Goal: Transaction & Acquisition: Book appointment/travel/reservation

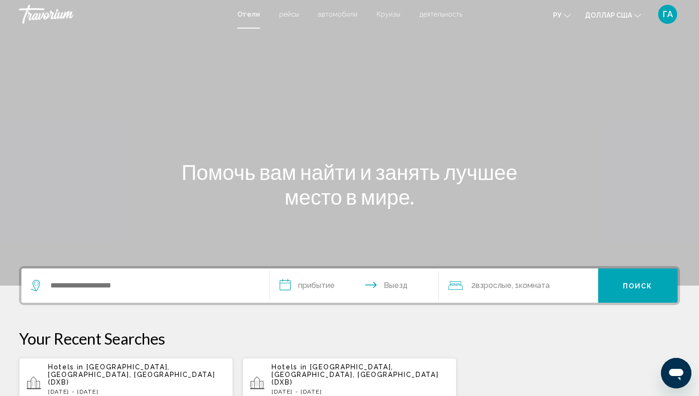
click at [88, 293] on div "Виджет поиска" at bounding box center [145, 285] width 229 height 34
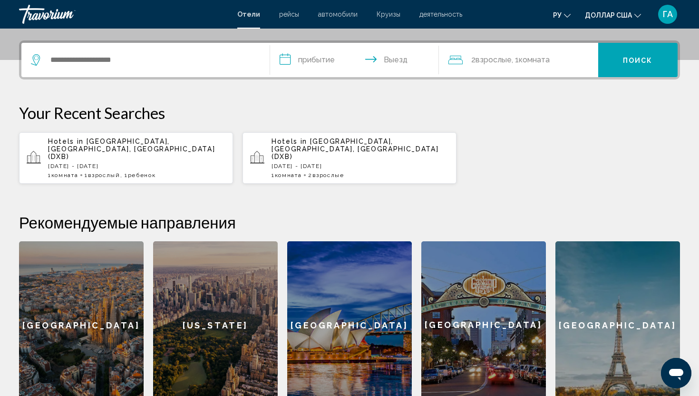
scroll to position [235, 0]
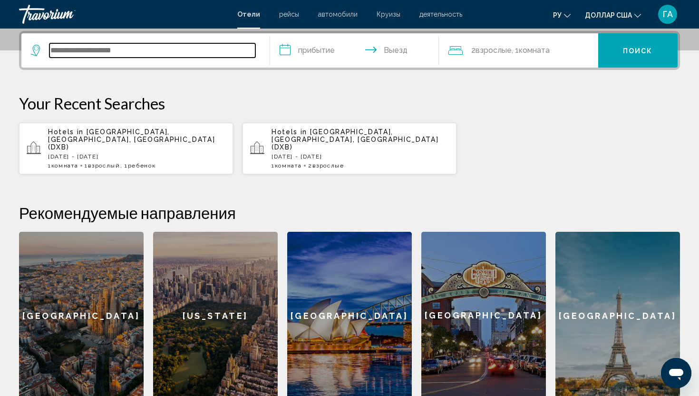
click at [116, 44] on input "Виджет поиска" at bounding box center [152, 50] width 206 height 14
type input "*"
click at [185, 54] on input "Виджет поиска" at bounding box center [152, 50] width 206 height 14
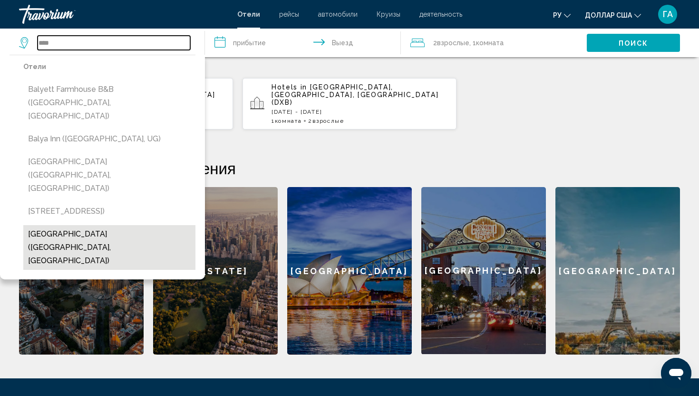
scroll to position [281, 0]
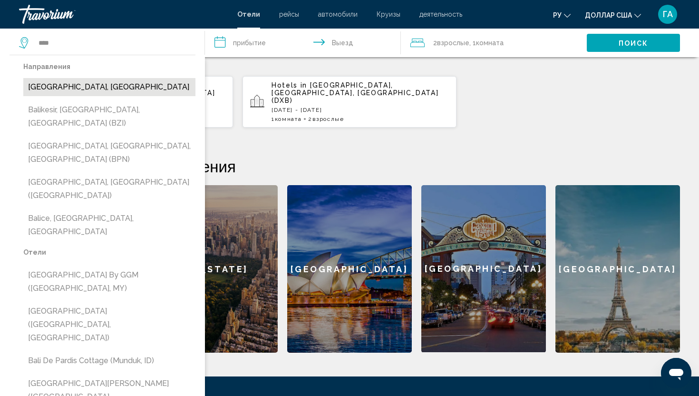
click at [60, 92] on button "[GEOGRAPHIC_DATA], [GEOGRAPHIC_DATA]" at bounding box center [109, 87] width 172 height 18
type input "**********"
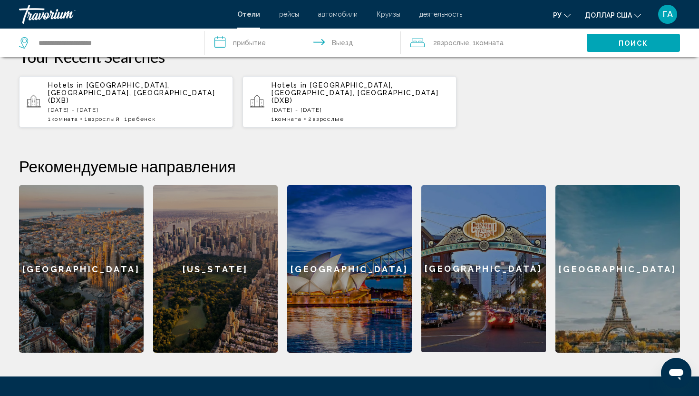
click at [252, 40] on input "**********" at bounding box center [304, 44] width 199 height 31
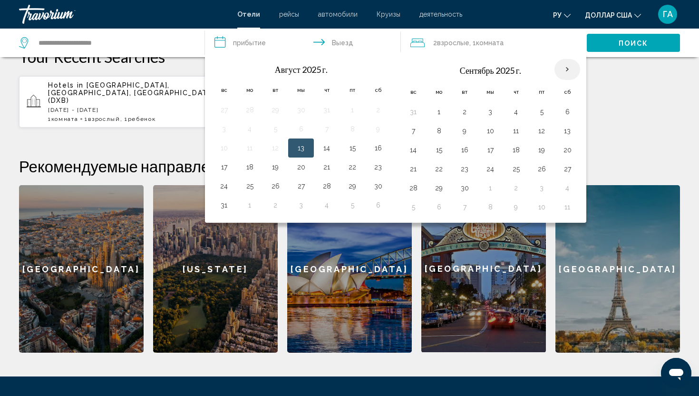
click at [564, 70] on th "В следующем месяце" at bounding box center [567, 69] width 26 height 21
click at [564, 71] on th "В следующем месяце" at bounding box center [567, 69] width 26 height 21
click at [412, 132] on button "7" at bounding box center [413, 130] width 15 height 13
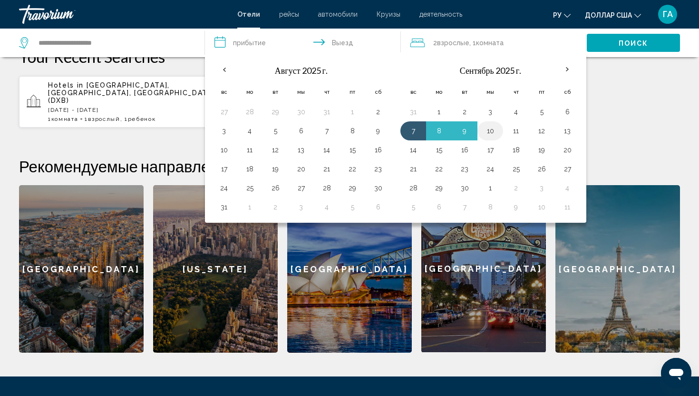
click at [494, 132] on button "10" at bounding box center [490, 130] width 15 height 13
type input "**********"
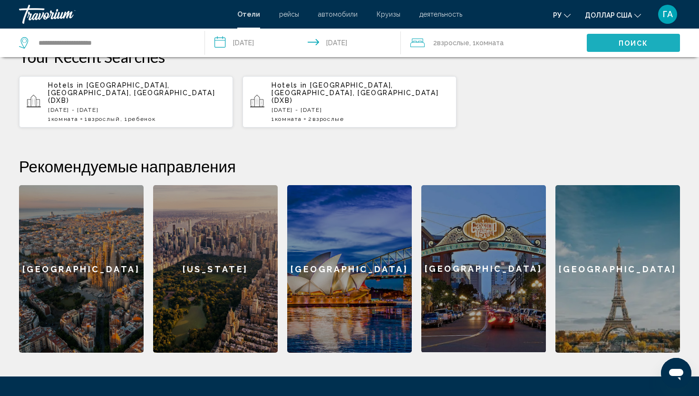
click at [623, 40] on font "Поиск" at bounding box center [634, 43] width 30 height 8
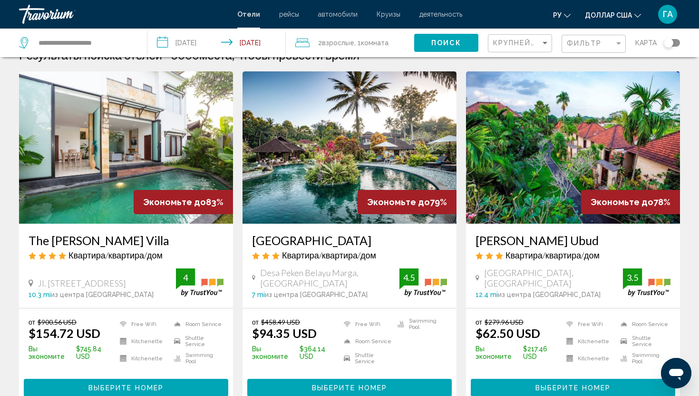
scroll to position [20, 0]
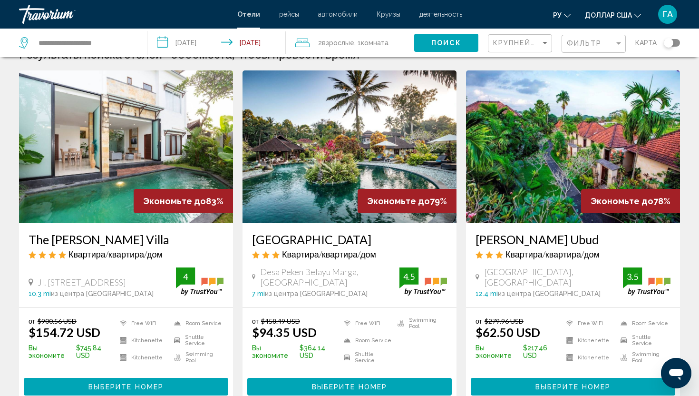
click at [295, 11] on font "рейсы" at bounding box center [289, 14] width 20 height 8
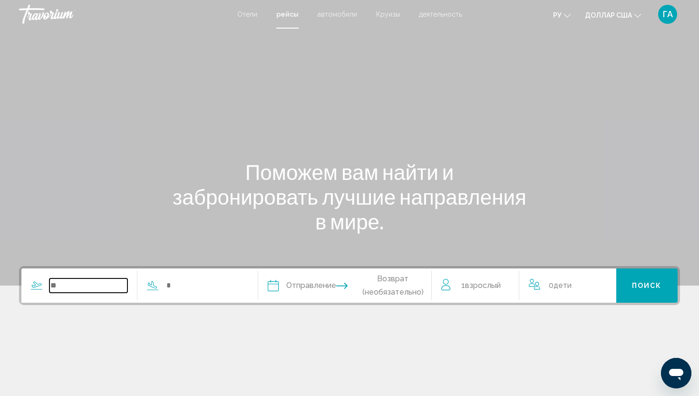
click at [56, 288] on input "Search widget" at bounding box center [88, 285] width 78 height 14
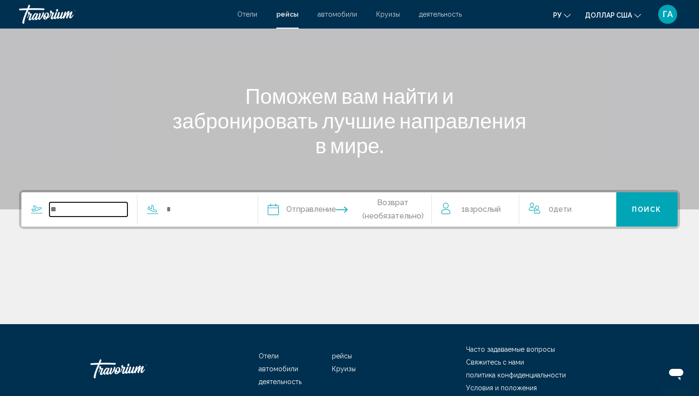
scroll to position [121, 0]
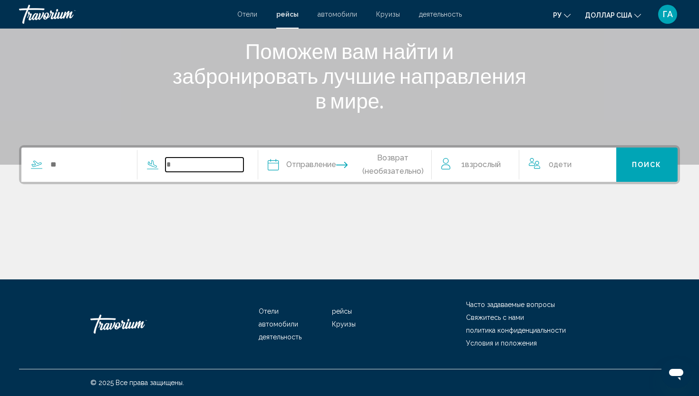
click at [194, 157] on input "Search widget" at bounding box center [204, 164] width 78 height 14
click at [188, 164] on input "Search widget" at bounding box center [204, 164] width 78 height 14
click at [202, 168] on input "Search widget" at bounding box center [204, 164] width 78 height 14
click at [205, 162] on input "Search widget" at bounding box center [204, 164] width 78 height 14
click at [87, 165] on input "Search widget" at bounding box center [88, 164] width 78 height 14
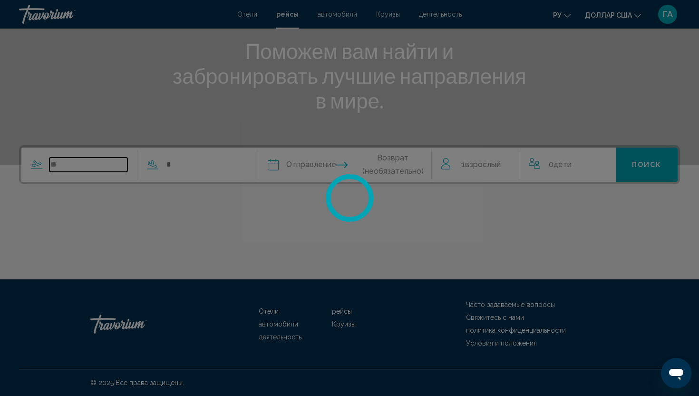
type input "*"
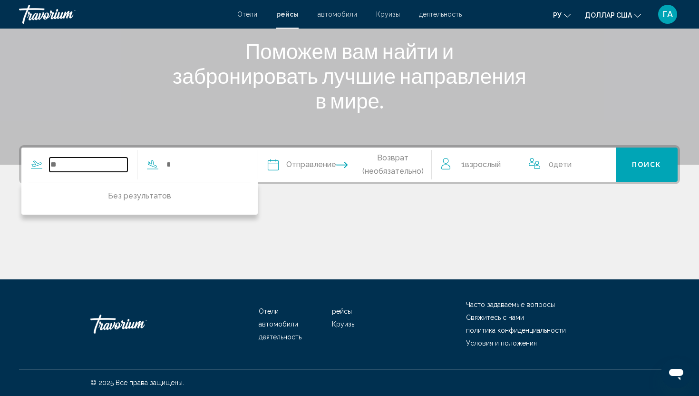
click at [89, 162] on input "Search widget" at bounding box center [88, 164] width 78 height 14
click at [57, 166] on input "Search widget" at bounding box center [88, 164] width 78 height 14
click at [69, 166] on input "Search widget" at bounding box center [88, 164] width 78 height 14
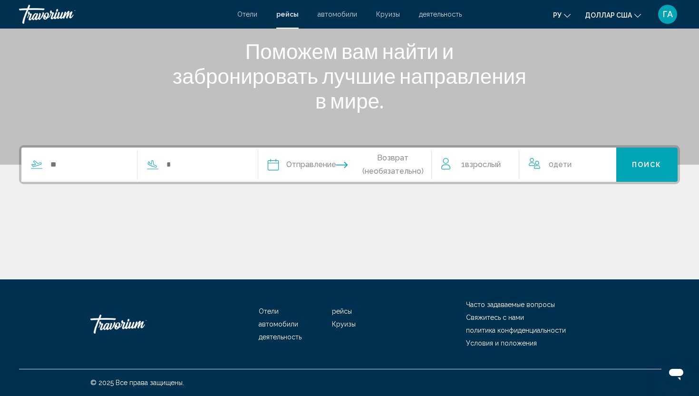
click at [113, 173] on div "Search widget" at bounding box center [132, 164] width 222 height 34
click at [105, 164] on input "Search widget" at bounding box center [88, 164] width 78 height 14
type input "*****"
click at [207, 155] on div "*****" at bounding box center [132, 164] width 222 height 34
click at [204, 165] on input "Search widget" at bounding box center [204, 164] width 78 height 14
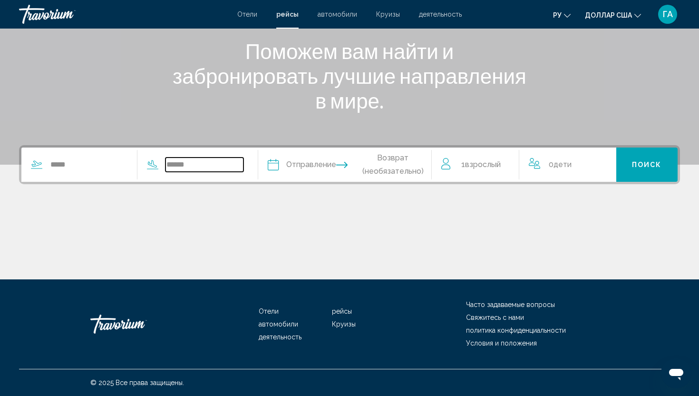
type input "******"
click at [410, 162] on span "Возврат (необязательно)" at bounding box center [393, 164] width 77 height 27
click at [337, 165] on input "Depart date" at bounding box center [308, 165] width 86 height 37
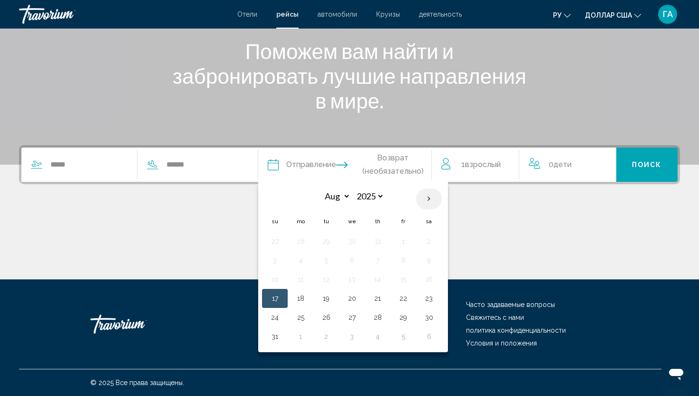
click at [436, 196] on th "Next month" at bounding box center [429, 198] width 26 height 21
select select "*"
click at [308, 239] on button "1" at bounding box center [300, 240] width 15 height 13
type input "**********"
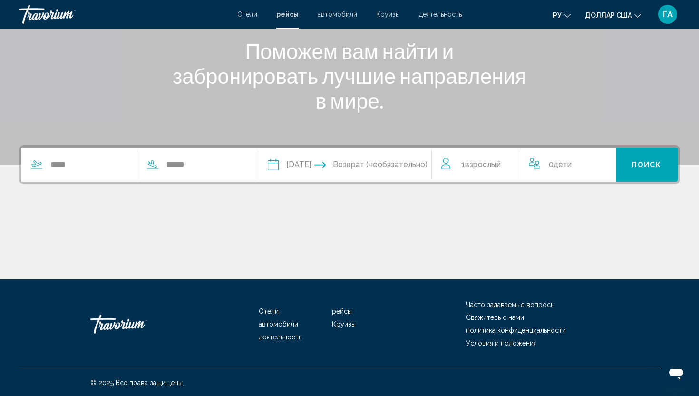
click at [333, 162] on input "**********" at bounding box center [308, 165] width 86 height 37
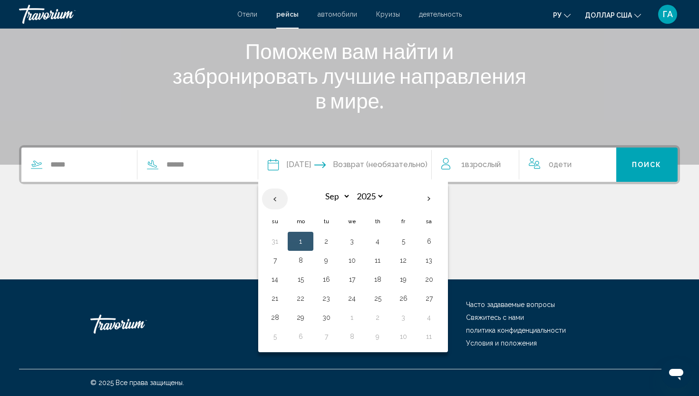
click at [283, 198] on th "Previous month" at bounding box center [275, 198] width 26 height 21
select select "*"
click at [283, 198] on th "Depart date: Sep 1, 2025" at bounding box center [275, 199] width 26 height 23
click at [283, 220] on th "Su" at bounding box center [275, 221] width 26 height 21
click at [358, 297] on button "20" at bounding box center [351, 297] width 15 height 13
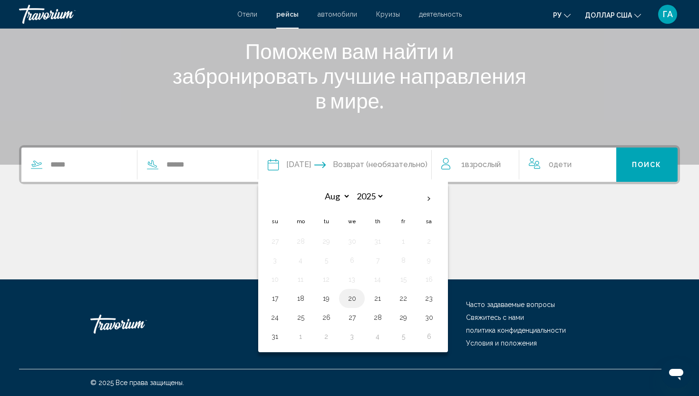
type input "**********"
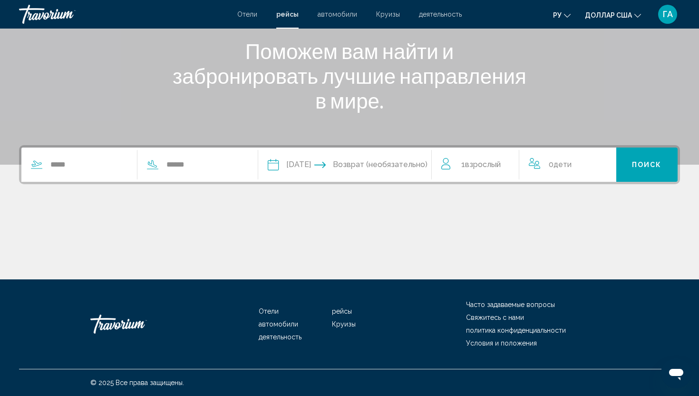
click at [500, 167] on span "Взрослый" at bounding box center [483, 164] width 36 height 9
click at [506, 162] on icon "Increment adults" at bounding box center [505, 162] width 9 height 9
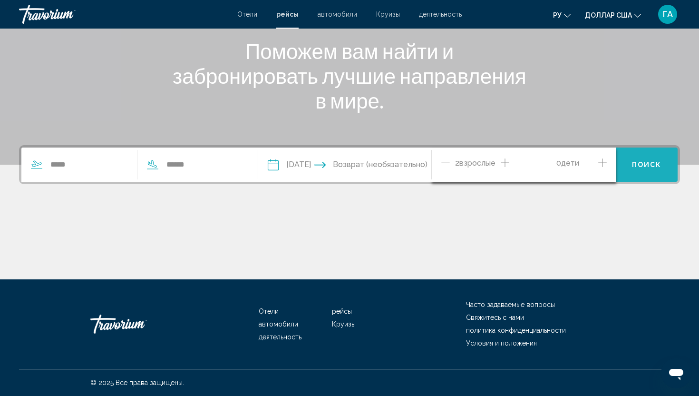
click at [636, 168] on span "Поиск" at bounding box center [647, 165] width 30 height 8
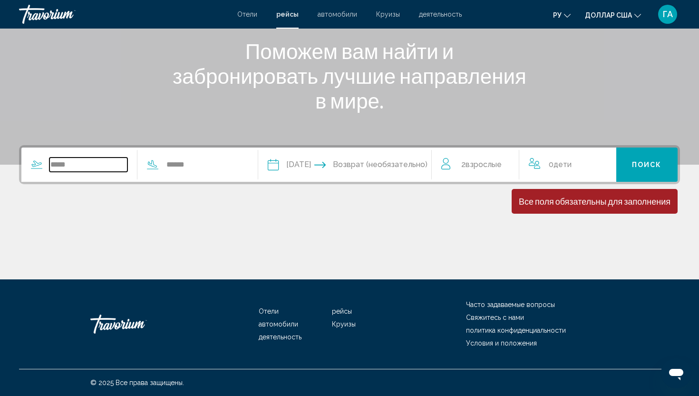
click at [61, 166] on input "*****" at bounding box center [88, 164] width 78 height 14
click at [201, 165] on input "******" at bounding box center [204, 164] width 78 height 14
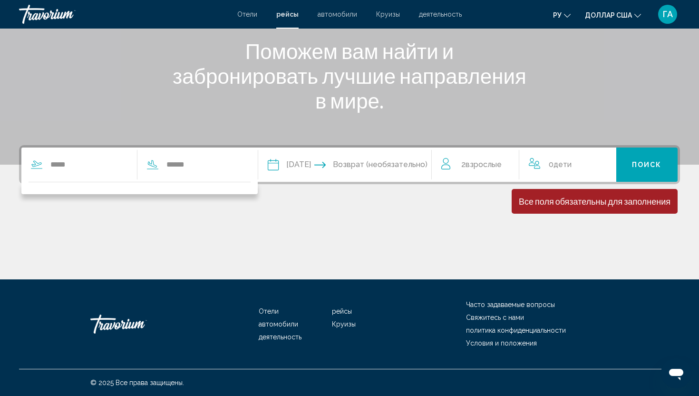
click at [295, 168] on input "**********" at bounding box center [308, 165] width 86 height 37
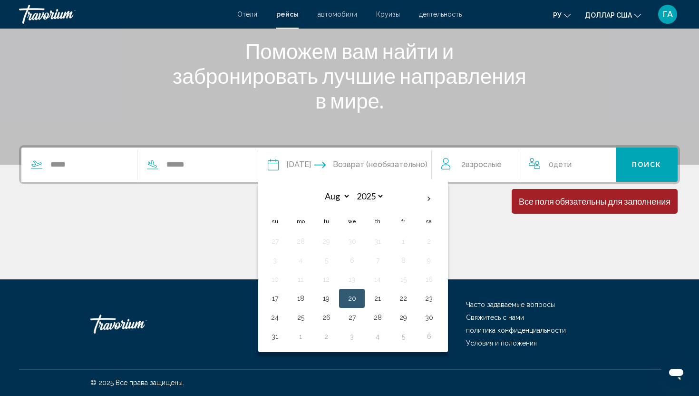
click at [386, 165] on input "Return date" at bounding box center [392, 165] width 86 height 37
click at [434, 298] on button "23" at bounding box center [428, 297] width 15 height 13
type input "**********"
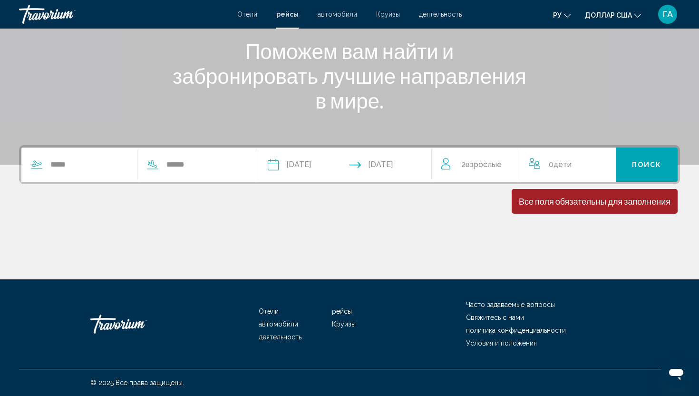
click at [402, 160] on input "**********" at bounding box center [392, 165] width 86 height 37
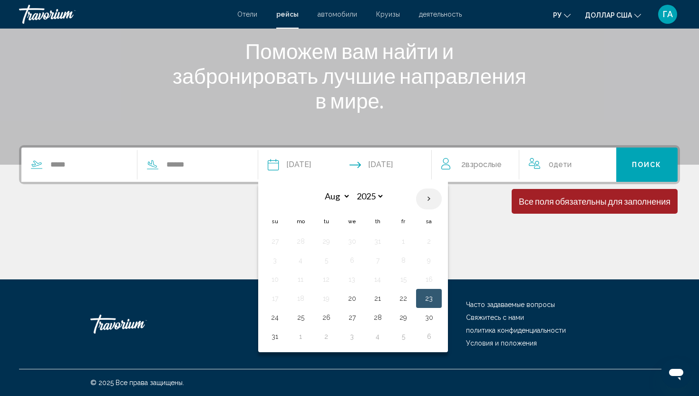
click at [437, 195] on th "Next month" at bounding box center [429, 198] width 26 height 21
select select "*"
click at [409, 242] on button "5" at bounding box center [403, 240] width 15 height 13
type input "**********"
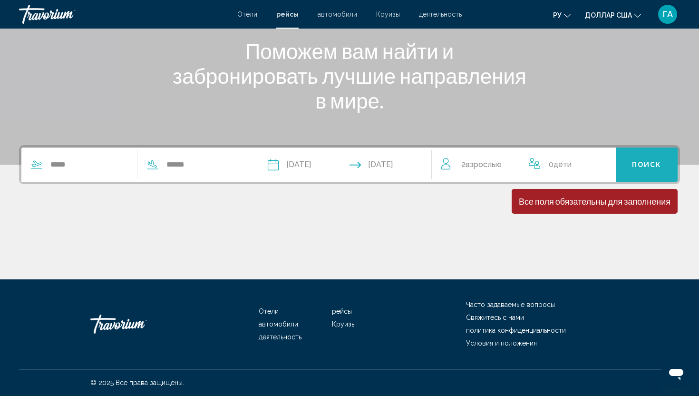
click at [649, 161] on span "Поиск" at bounding box center [647, 165] width 30 height 8
click at [580, 162] on div "0 Ребенок Дети" at bounding box center [568, 164] width 78 height 13
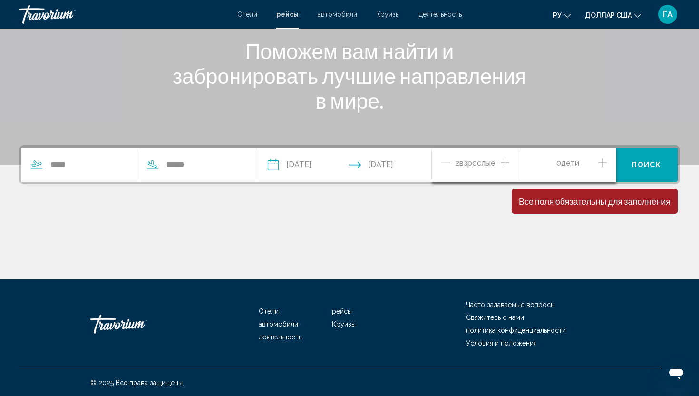
click at [603, 162] on icon "Increment children" at bounding box center [602, 162] width 9 height 11
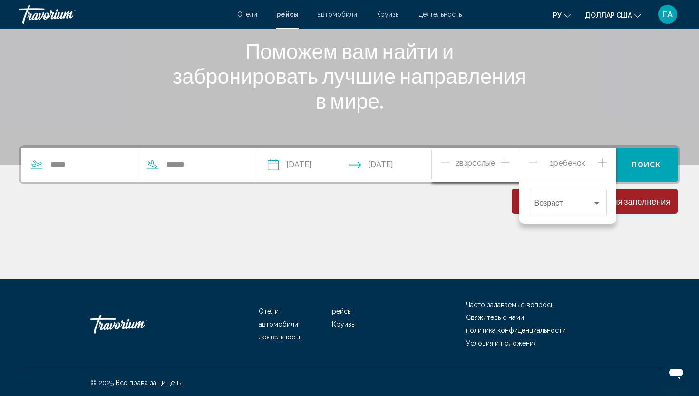
click at [603, 162] on icon "Increment children" at bounding box center [602, 162] width 9 height 11
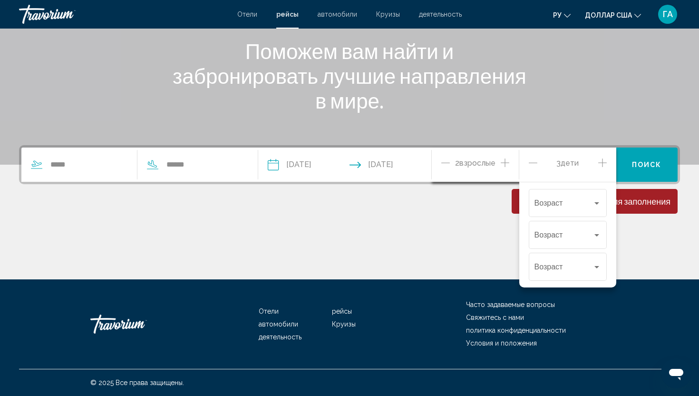
click at [602, 162] on icon "Increment children" at bounding box center [602, 162] width 9 height 11
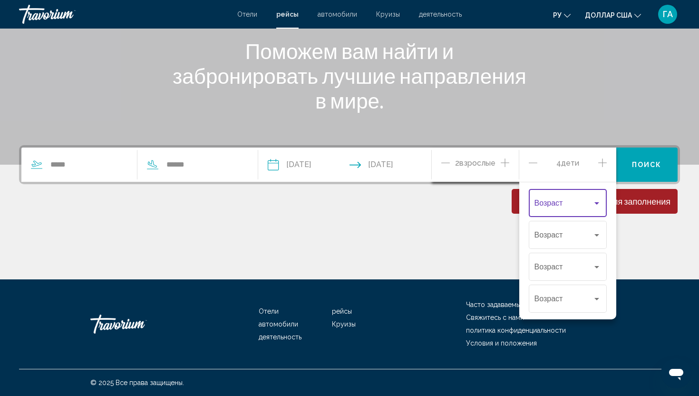
click at [593, 203] on div "Travelers: 2 adults, 4 children" at bounding box center [596, 203] width 9 height 8
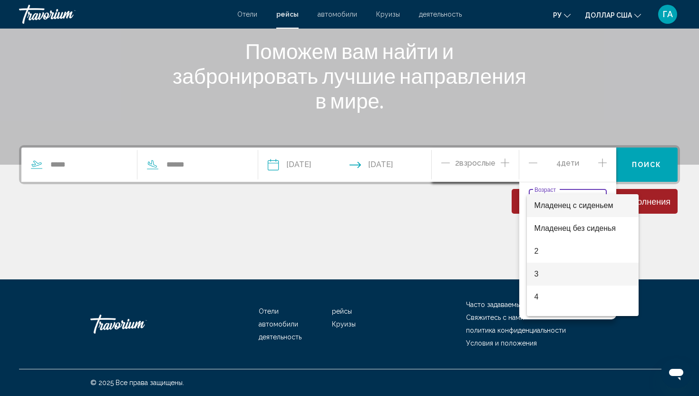
click at [540, 272] on span "3" at bounding box center [582, 273] width 97 height 23
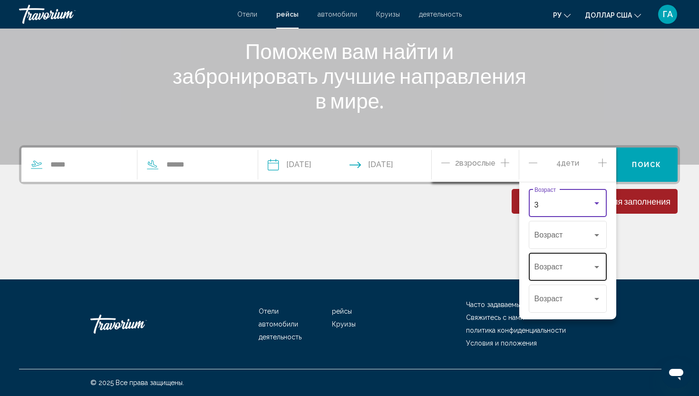
click at [546, 269] on span "Travelers: 2 adults, 4 children" at bounding box center [563, 268] width 58 height 9
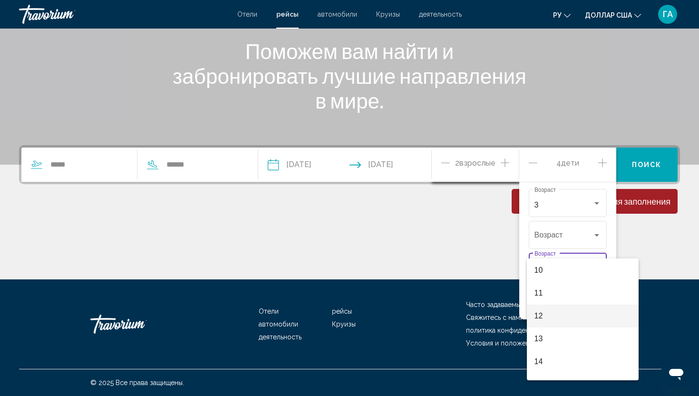
scroll to position [232, 0]
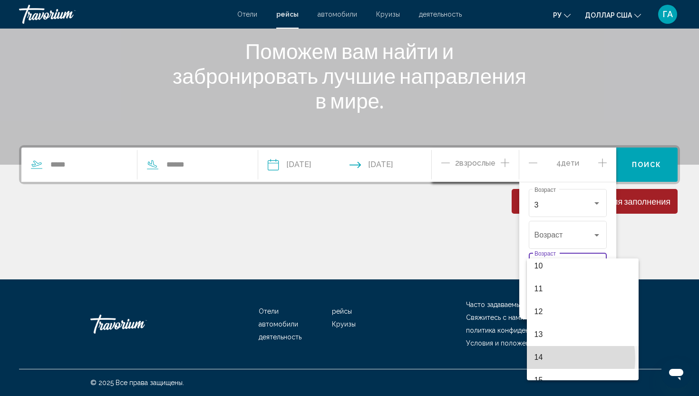
click at [556, 358] on span "14" at bounding box center [582, 357] width 97 height 23
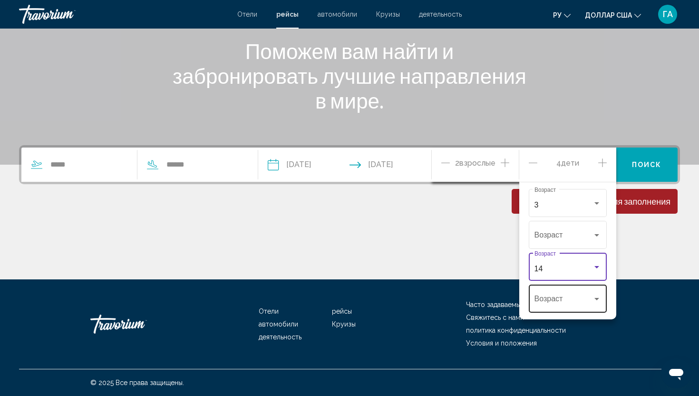
click at [545, 299] on span "Travelers: 2 adults, 4 children" at bounding box center [563, 300] width 58 height 9
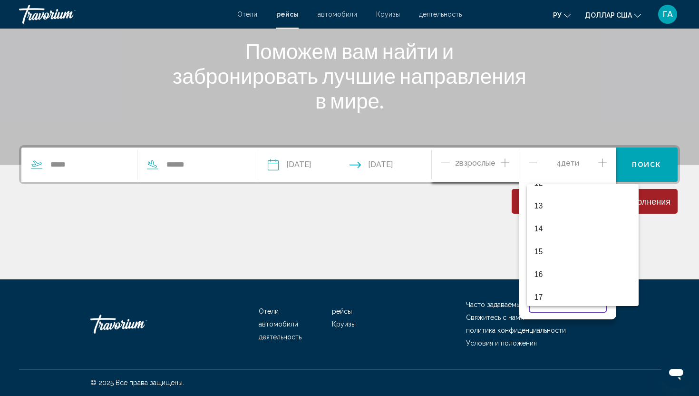
scroll to position [289, 0]
click at [541, 275] on font "16" at bounding box center [538, 271] width 9 height 8
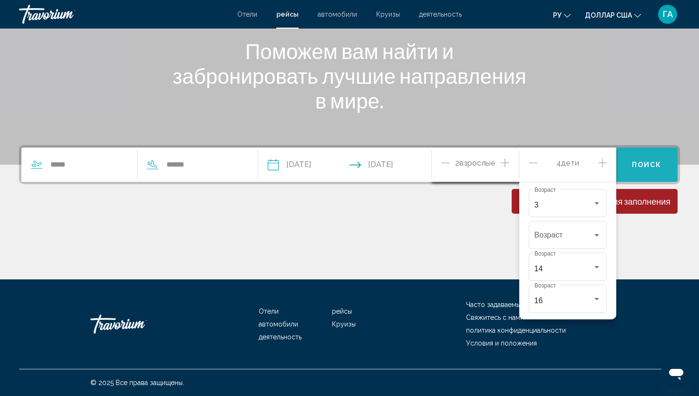
click at [649, 163] on span "Поиск" at bounding box center [647, 165] width 30 height 8
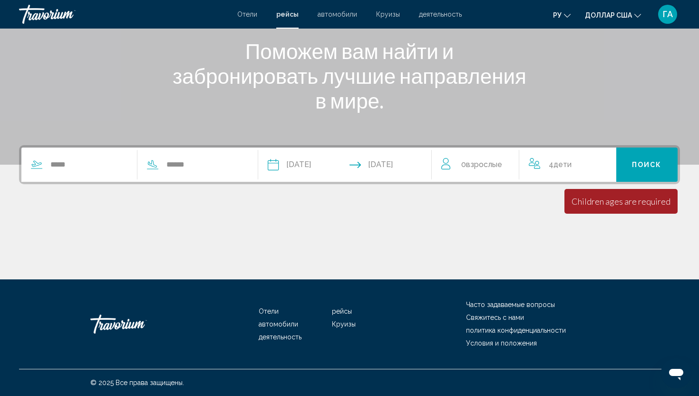
click at [477, 167] on span "Взрослые" at bounding box center [484, 164] width 36 height 9
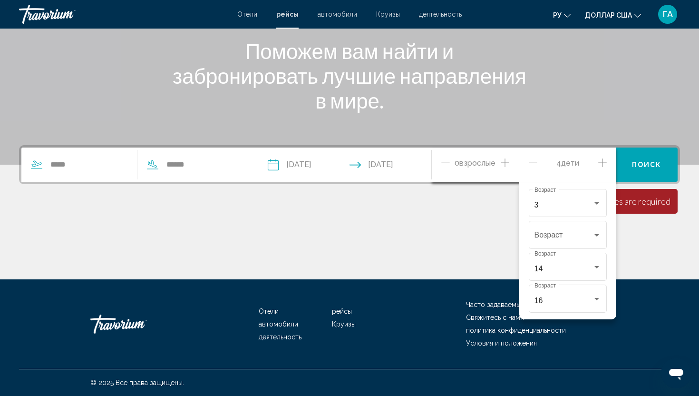
click at [510, 161] on div "0 Взрослый Взрослые" at bounding box center [480, 164] width 78 height 17
click at [459, 169] on span "0 Взрослый Взрослые" at bounding box center [475, 164] width 41 height 17
click at [646, 51] on div "Поможем вам найти и забронировать лучшие направления в мире." at bounding box center [349, 76] width 699 height 74
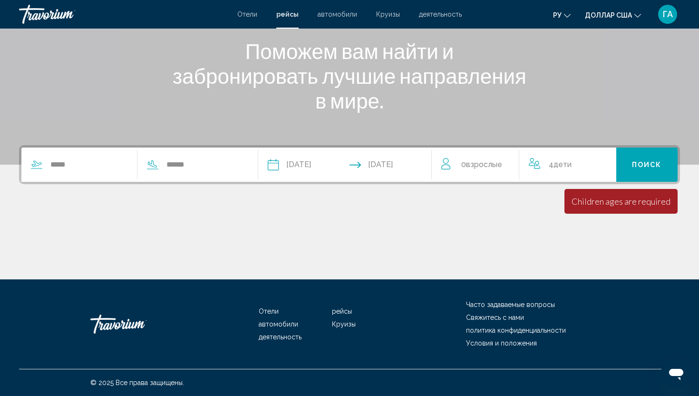
click at [343, 327] on font "Круизы" at bounding box center [344, 324] width 24 height 8
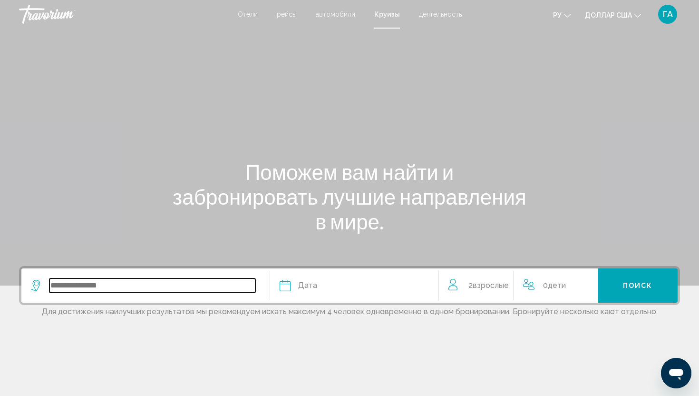
click at [104, 287] on input "Search widget" at bounding box center [152, 285] width 206 height 14
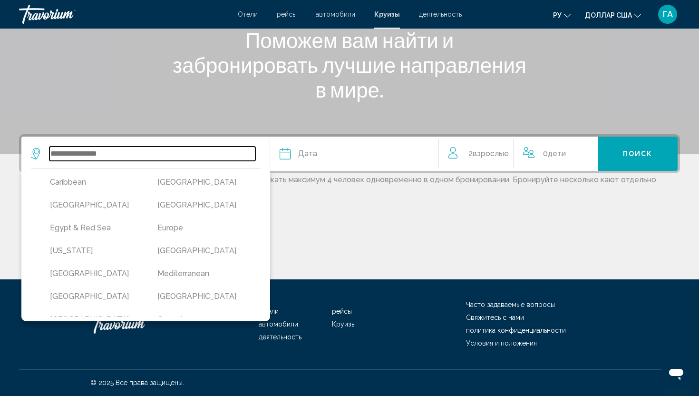
scroll to position [113, 0]
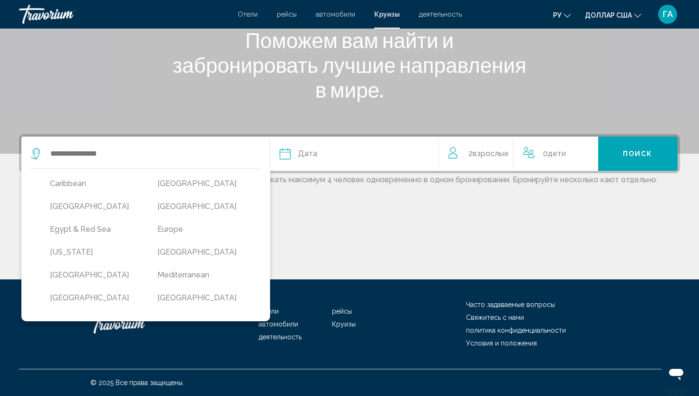
click at [183, 224] on button "Europe" at bounding box center [202, 229] width 98 height 18
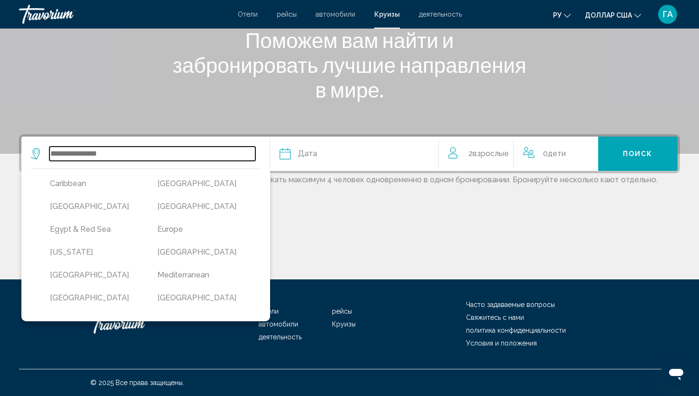
type input "******"
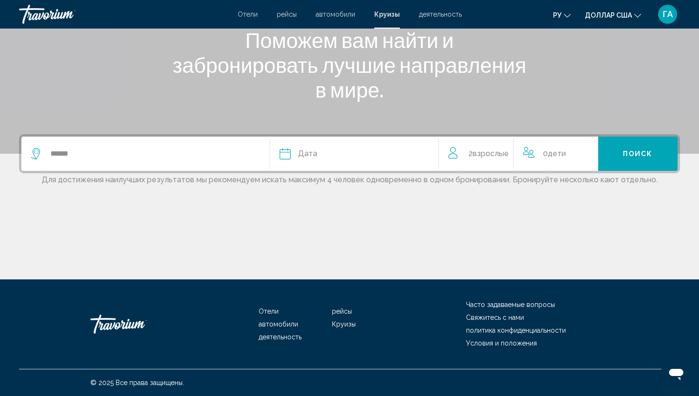
click at [321, 155] on div "Дата" at bounding box center [354, 153] width 149 height 13
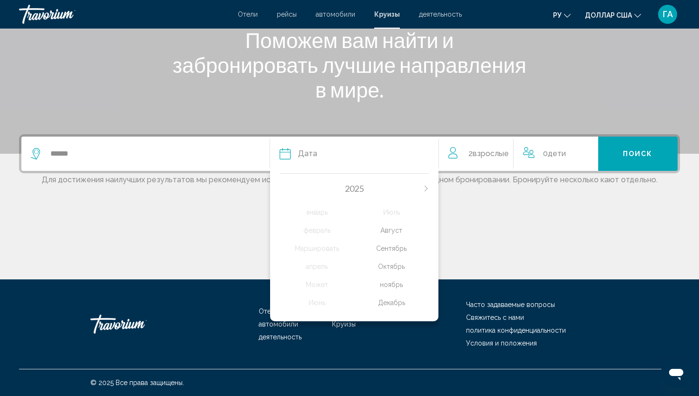
click at [397, 247] on div "Сентябрь" at bounding box center [391, 248] width 75 height 17
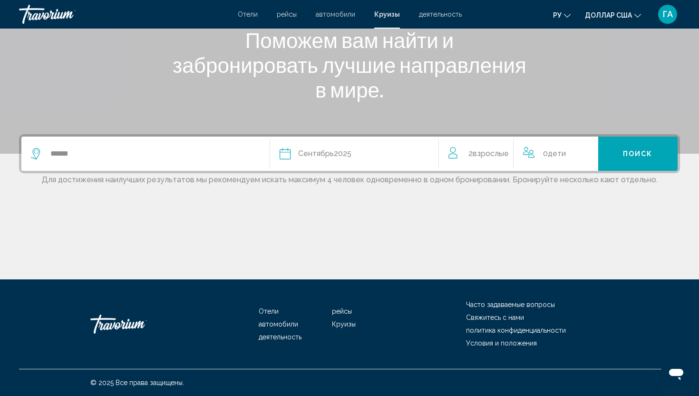
click at [562, 156] on span "Дети" at bounding box center [557, 153] width 18 height 9
click at [593, 146] on icon "Increment children" at bounding box center [596, 151] width 9 height 11
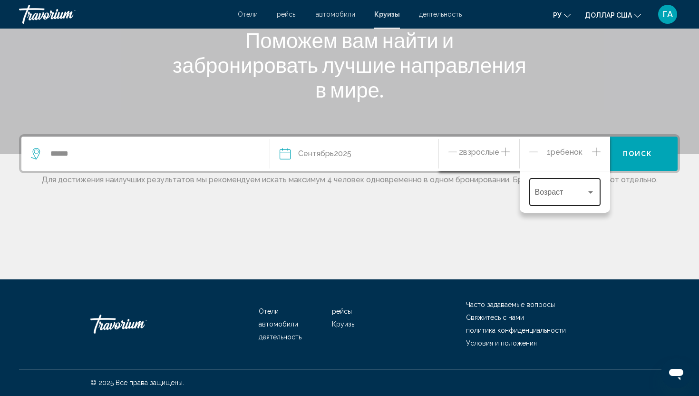
click at [592, 191] on div "Travelers: 2 adults, 1 child" at bounding box center [590, 192] width 9 height 8
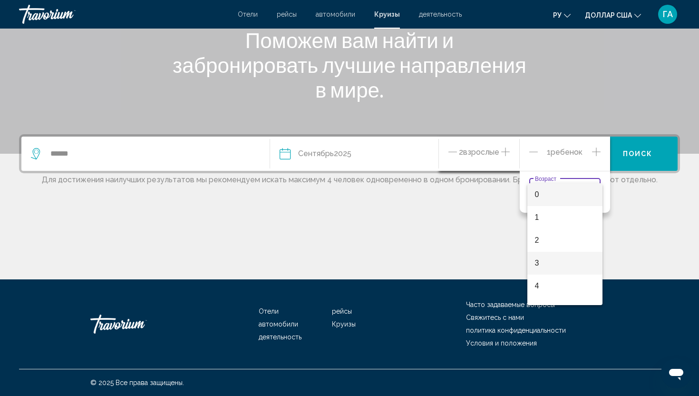
click at [547, 266] on span "3" at bounding box center [565, 263] width 60 height 23
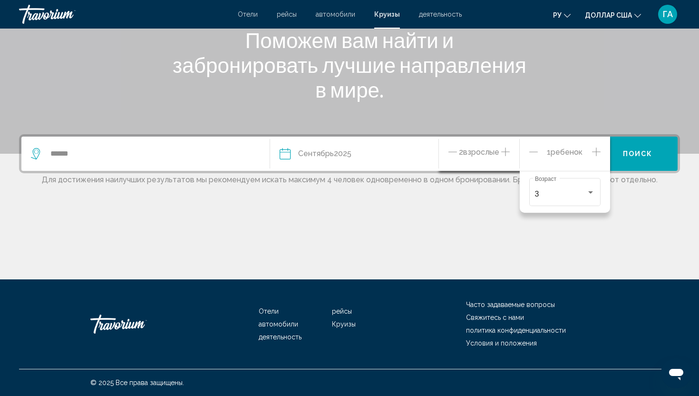
click at [599, 149] on icon "Increment children" at bounding box center [596, 151] width 9 height 11
click at [594, 225] on div "Travelers: 2 adults, 2 children" at bounding box center [590, 224] width 9 height 8
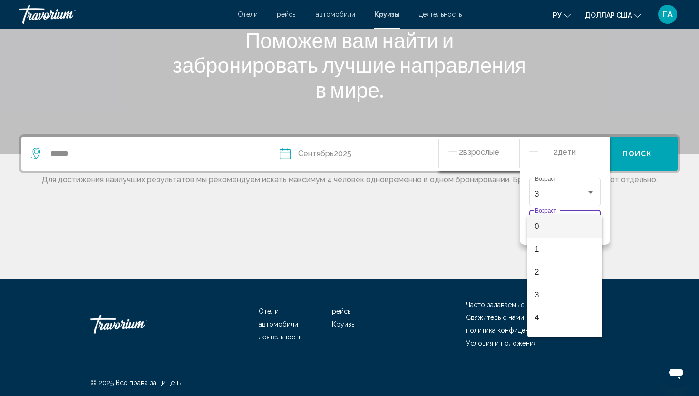
click at [678, 213] on div at bounding box center [349, 198] width 699 height 396
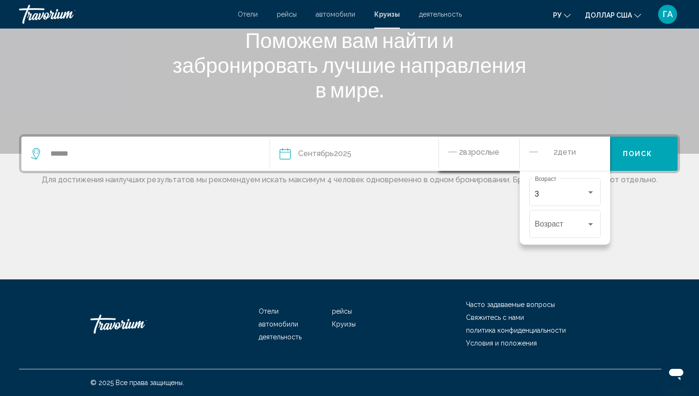
click at [520, 90] on h1 "Поможем вам найти и забронировать лучшие направления в мире." at bounding box center [349, 65] width 357 height 74
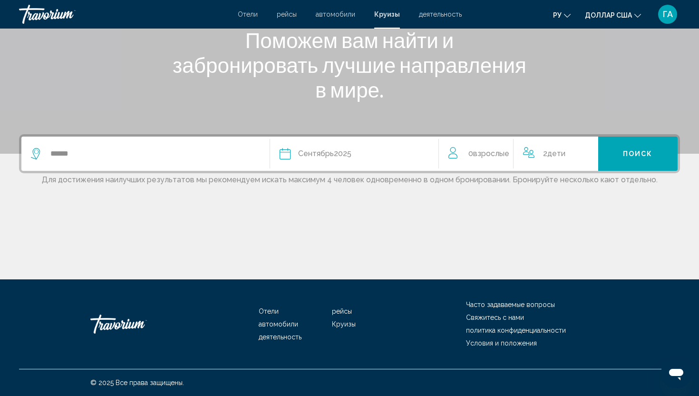
click at [485, 150] on span "Взрослые" at bounding box center [491, 153] width 36 height 9
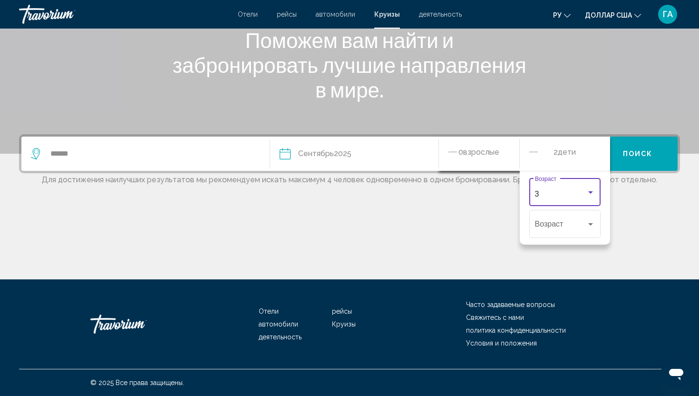
click at [593, 196] on div "Travelers: 0 adult, 2 children" at bounding box center [590, 192] width 9 height 8
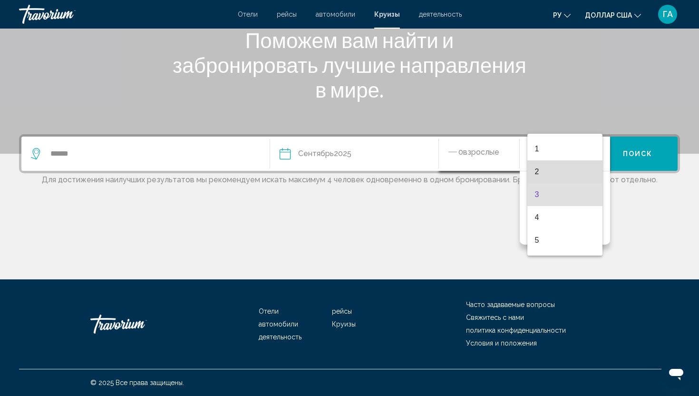
click at [576, 173] on span "2" at bounding box center [565, 171] width 60 height 23
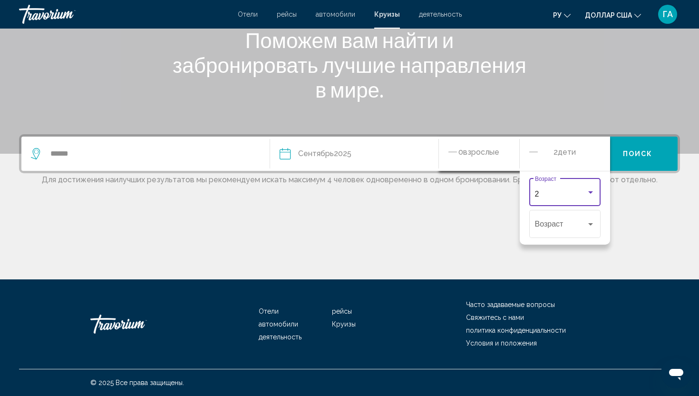
click at [475, 155] on span "Взрослые" at bounding box center [481, 151] width 36 height 9
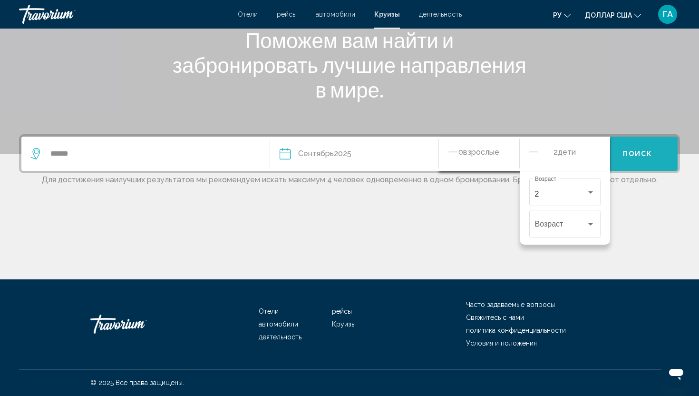
click at [640, 148] on button "Поиск" at bounding box center [638, 153] width 80 height 34
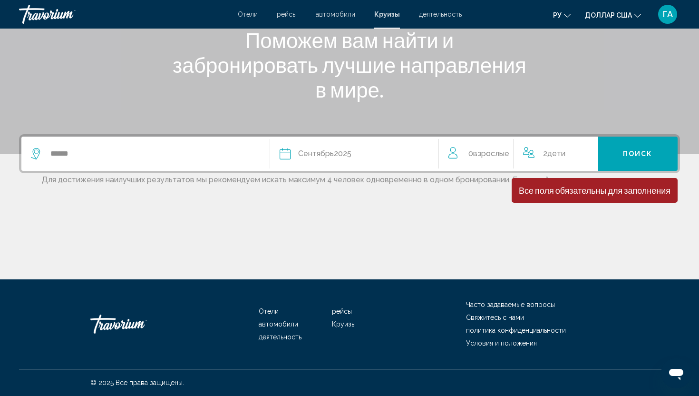
click at [496, 161] on div "0 Взрослый Взрослые" at bounding box center [481, 153] width 66 height 34
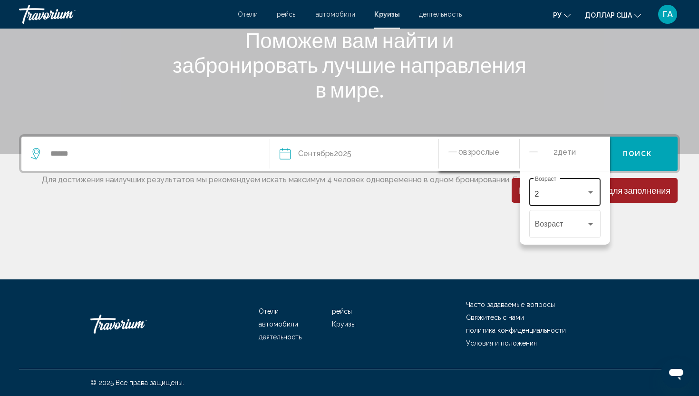
click at [596, 195] on div "2 Возраст" at bounding box center [564, 191] width 71 height 30
click at [557, 219] on span "3" at bounding box center [565, 217] width 60 height 23
click at [500, 154] on div "0 Взрослый Взрослые" at bounding box center [483, 153] width 71 height 17
click at [345, 151] on div "Сентябрь 2025" at bounding box center [324, 153] width 53 height 13
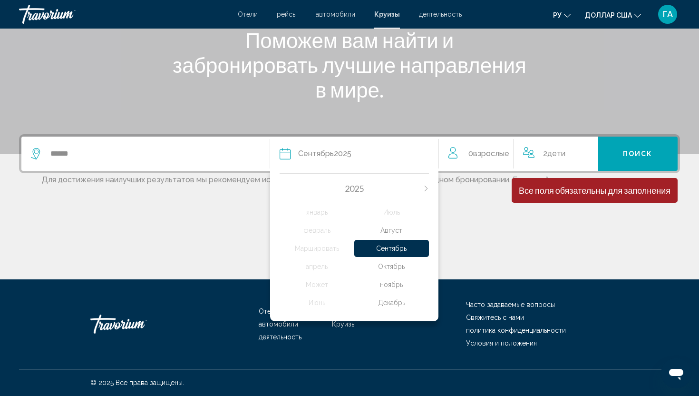
click at [345, 151] on div "Сентябрь 2025" at bounding box center [324, 153] width 53 height 13
click at [473, 156] on span "0 Взрослый Взрослые" at bounding box center [488, 153] width 41 height 13
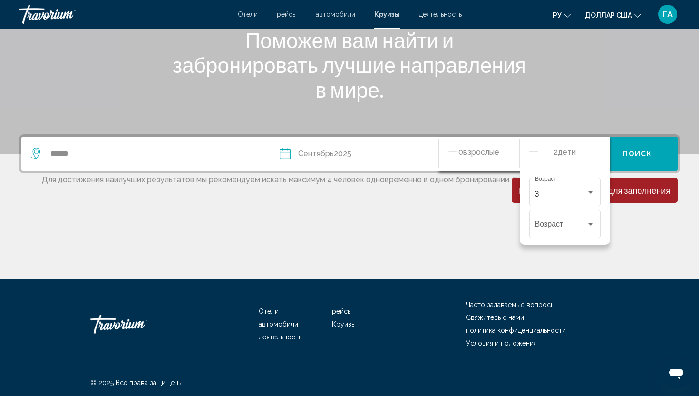
click at [473, 156] on span "Взрослые" at bounding box center [481, 151] width 36 height 9
drag, startPoint x: 473, startPoint y: 156, endPoint x: 565, endPoint y: 132, distance: 95.8
click at [473, 154] on span "Взрослые" at bounding box center [481, 151] width 36 height 9
click at [669, 215] on div "Основное содержание" at bounding box center [349, 243] width 661 height 71
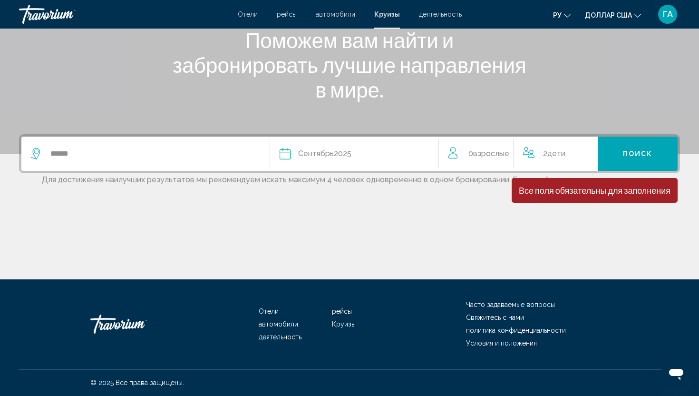
click at [454, 154] on icon "Travelers: 0 adult, 2 children" at bounding box center [453, 152] width 11 height 11
click at [494, 155] on span "Взрослые" at bounding box center [491, 153] width 36 height 9
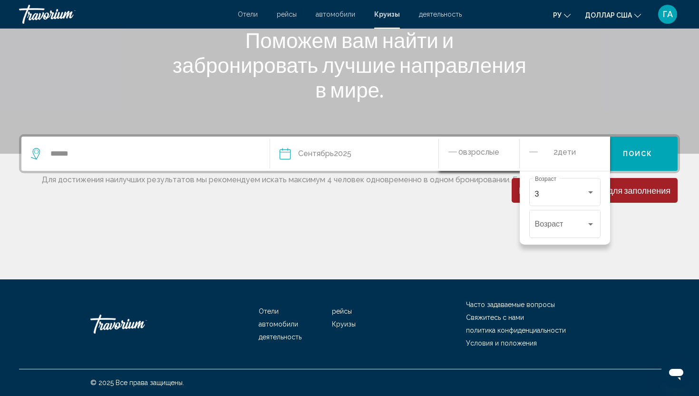
click at [630, 108] on div "Основное содержание" at bounding box center [349, 10] width 699 height 285
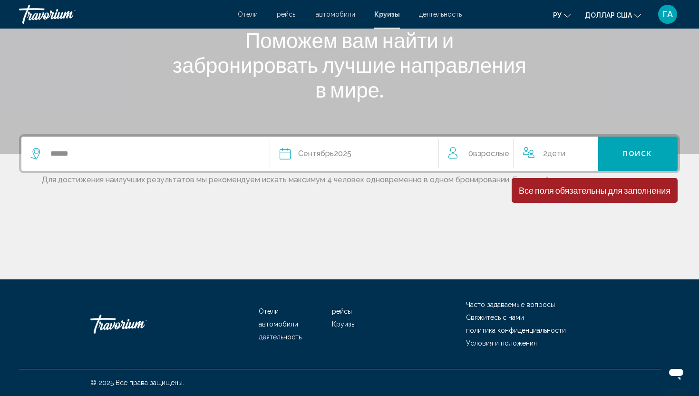
click at [632, 153] on span "Поиск" at bounding box center [638, 154] width 30 height 8
click at [492, 148] on span "0 Взрослый Взрослые" at bounding box center [488, 153] width 41 height 13
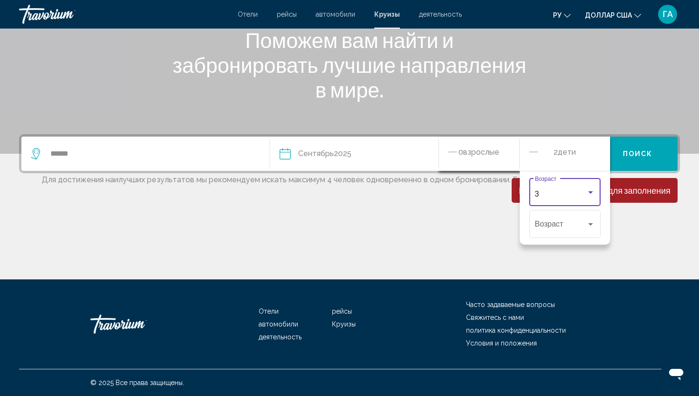
click at [567, 194] on div "3" at bounding box center [560, 194] width 51 height 9
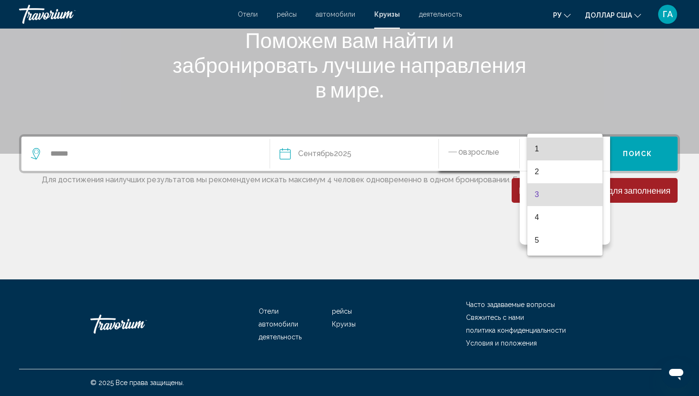
click at [564, 145] on span "1" at bounding box center [565, 148] width 60 height 23
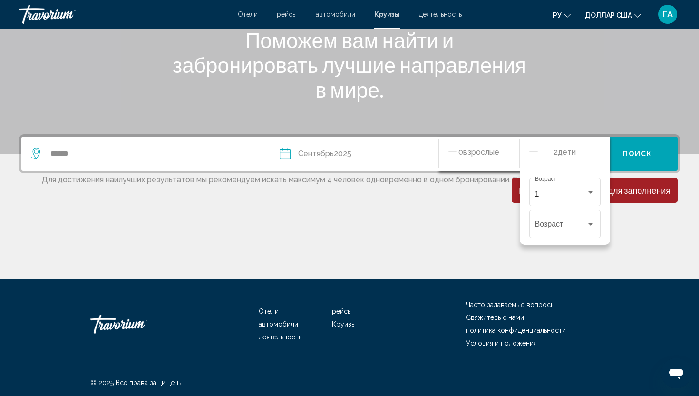
click at [577, 150] on div "2 Ребенок Дети" at bounding box center [564, 153] width 71 height 17
click at [548, 151] on div "2 Ребенок Дети" at bounding box center [564, 153] width 71 height 17
click at [532, 150] on icon "Decrement children" at bounding box center [533, 151] width 9 height 11
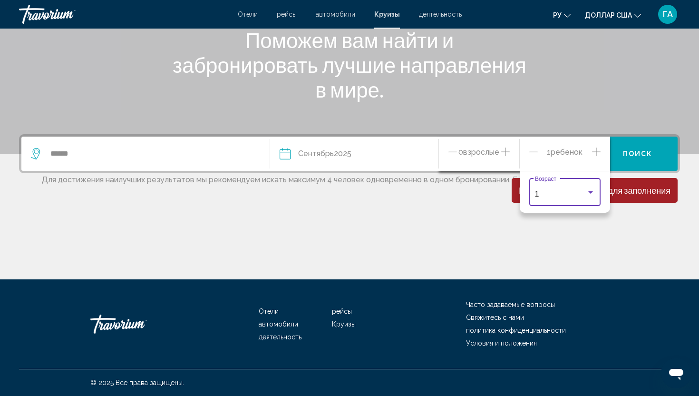
click at [592, 196] on div "Travelers: 0 adult, 1 child" at bounding box center [590, 192] width 9 height 8
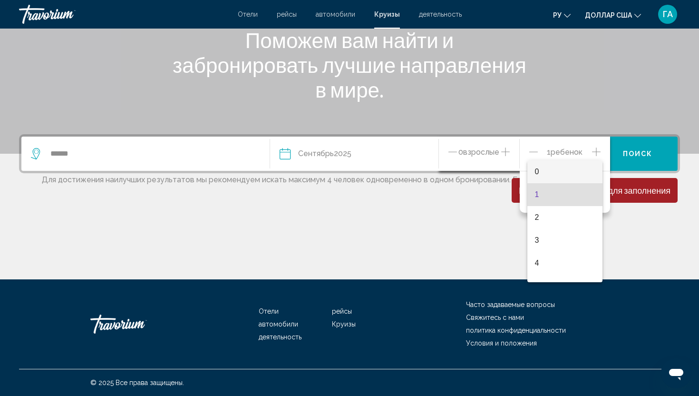
click at [584, 174] on span "0" at bounding box center [565, 171] width 60 height 23
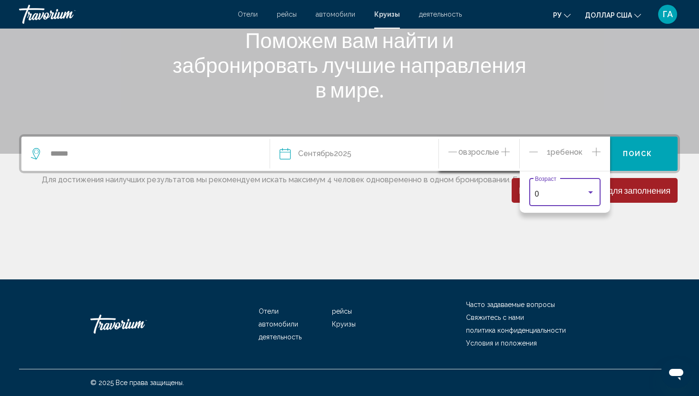
click at [538, 194] on span "0" at bounding box center [537, 194] width 4 height 8
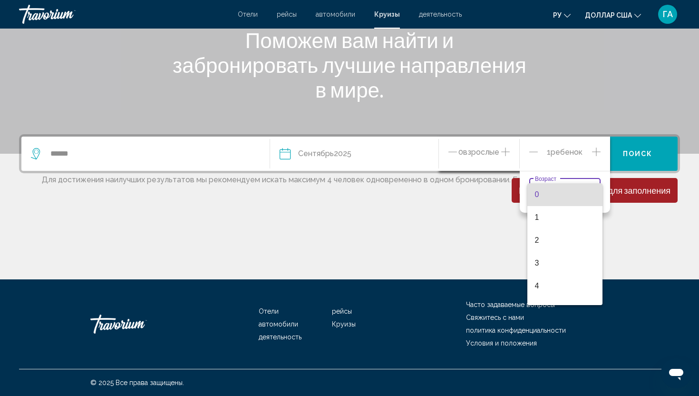
click at [589, 193] on span "0" at bounding box center [565, 194] width 60 height 23
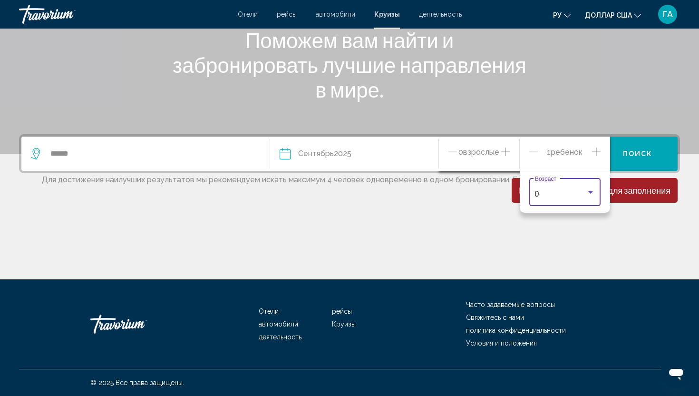
click at [592, 149] on icon "Increment children" at bounding box center [596, 151] width 9 height 11
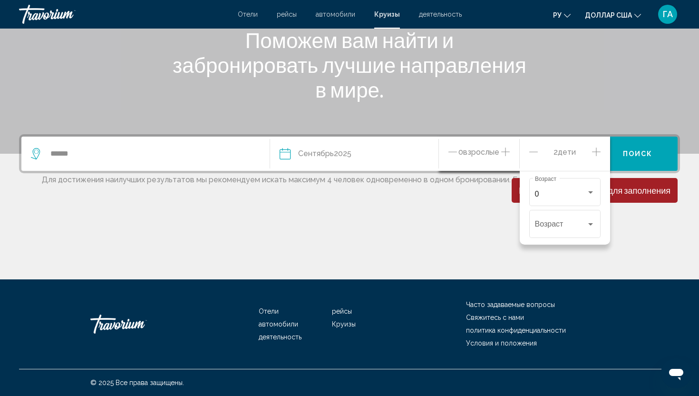
click at [531, 156] on icon "Decrement children" at bounding box center [533, 151] width 9 height 11
click at [531, 155] on icon "Decrement children" at bounding box center [533, 151] width 9 height 11
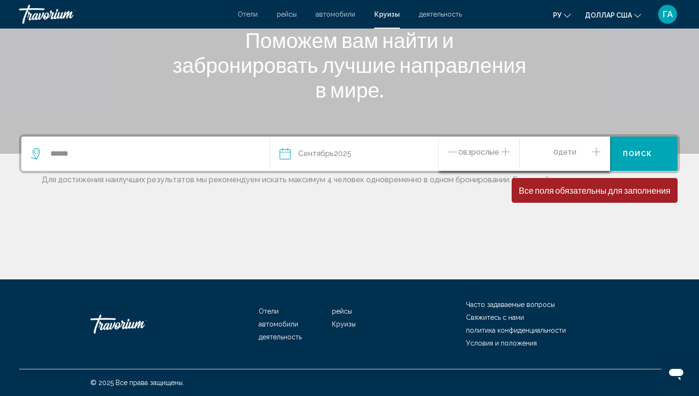
click at [503, 151] on icon "Increment adults" at bounding box center [505, 151] width 9 height 11
click at [649, 145] on button "Поиск" at bounding box center [638, 153] width 80 height 34
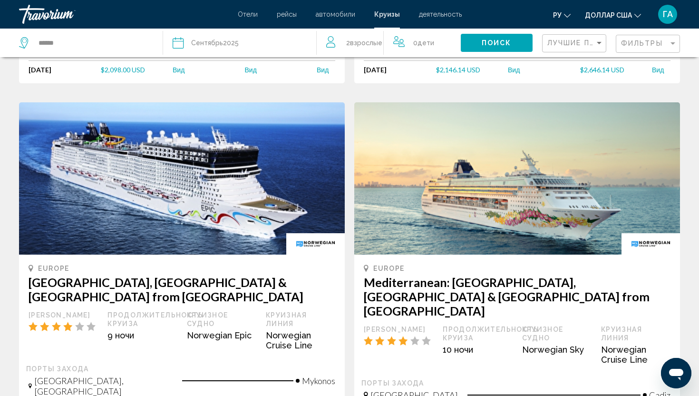
scroll to position [1126, 0]
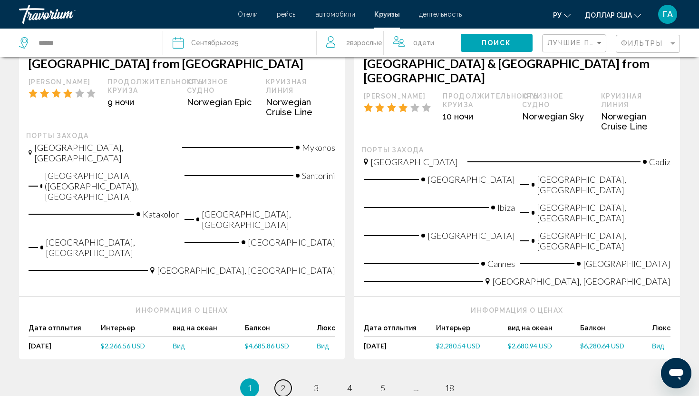
click at [282, 382] on span "2" at bounding box center [283, 387] width 5 height 10
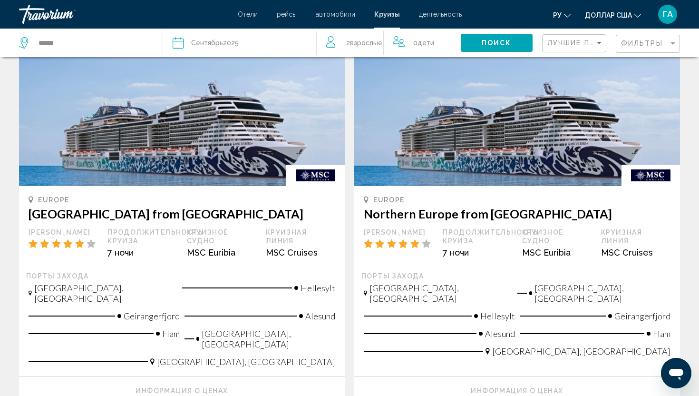
scroll to position [1029, 0]
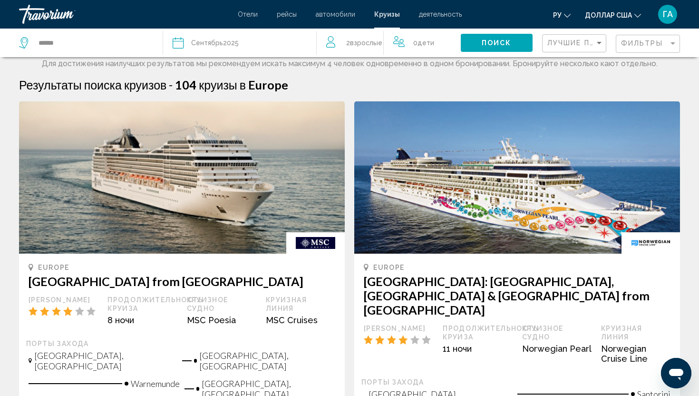
click at [365, 44] on span "Взрослые" at bounding box center [366, 43] width 32 height 8
click at [475, 39] on icon "Increment children" at bounding box center [474, 40] width 9 height 11
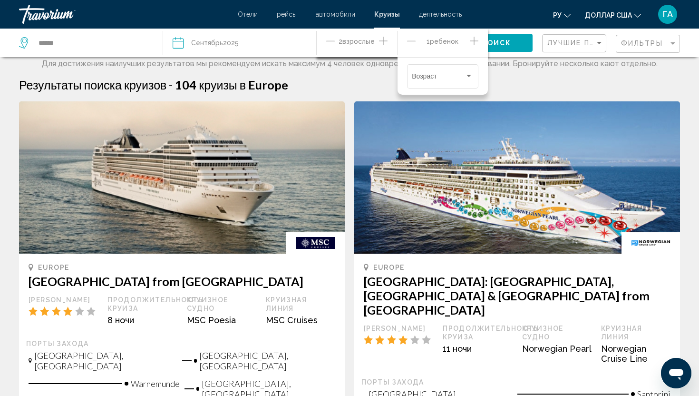
click at [474, 43] on icon "Increment children" at bounding box center [474, 40] width 9 height 11
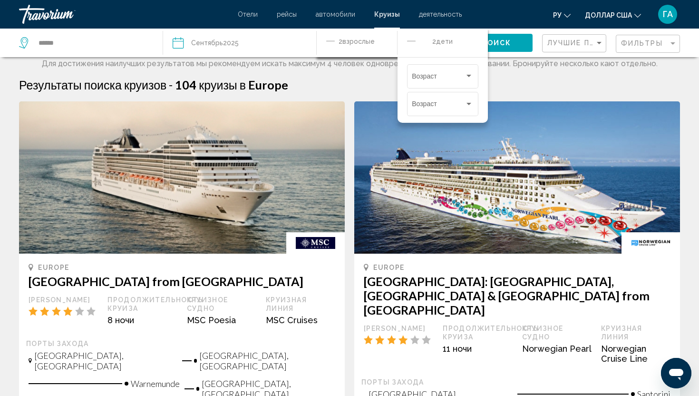
click at [519, 78] on div "Результаты поиска круизов - 104 круизы в [GEOGRAPHIC_DATA]" at bounding box center [349, 85] width 661 height 14
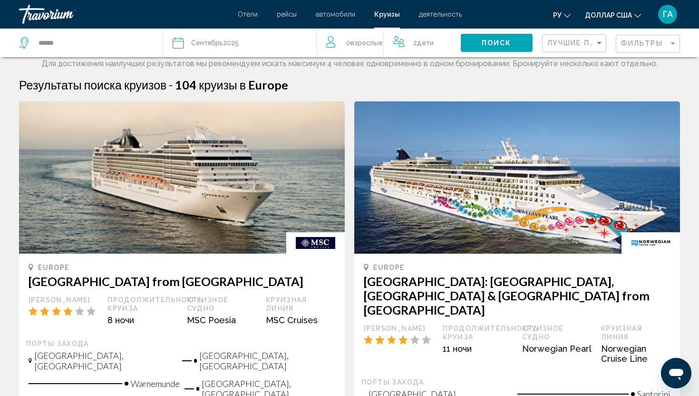
click at [348, 41] on span "0 Взрослый Взрослые" at bounding box center [364, 42] width 37 height 13
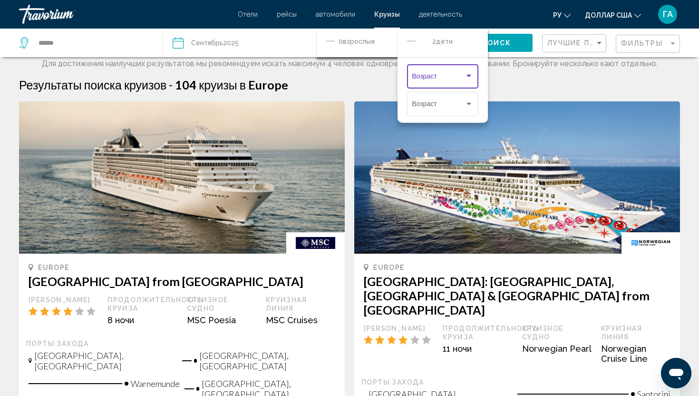
click at [470, 77] on div "Travelers: 0 adult, 2 children" at bounding box center [468, 76] width 5 height 2
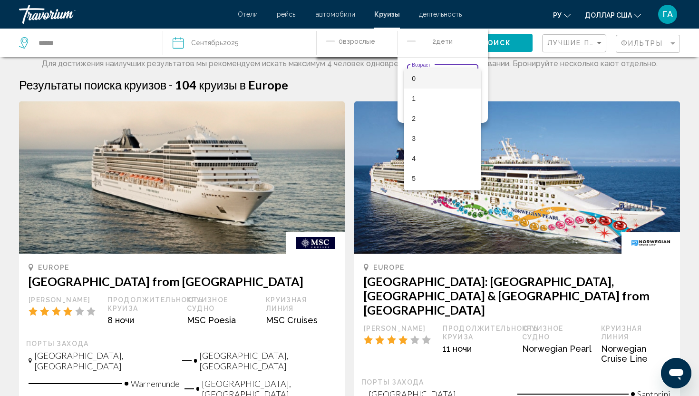
click at [587, 91] on div at bounding box center [349, 198] width 699 height 396
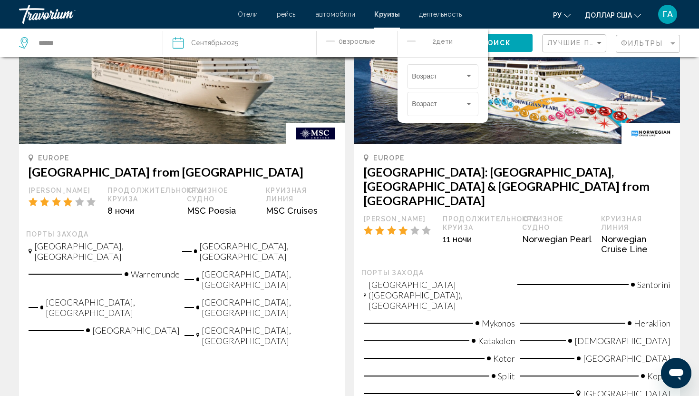
scroll to position [170, 0]
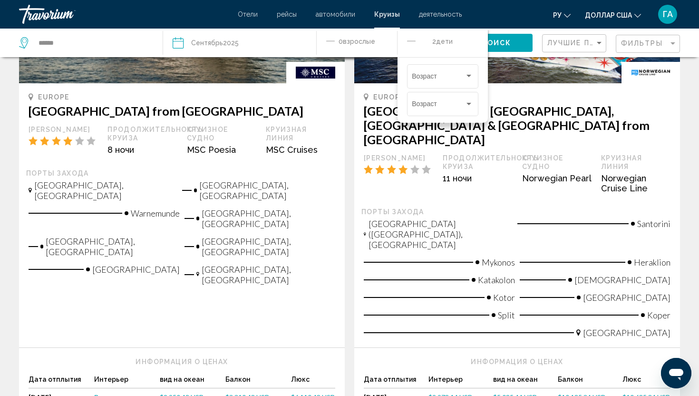
click at [659, 154] on div "Круизная линия" at bounding box center [635, 162] width 69 height 17
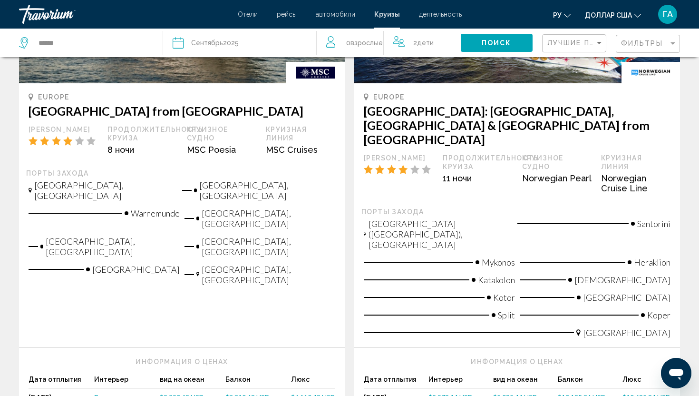
click at [634, 39] on div "Фильтры" at bounding box center [649, 44] width 56 height 18
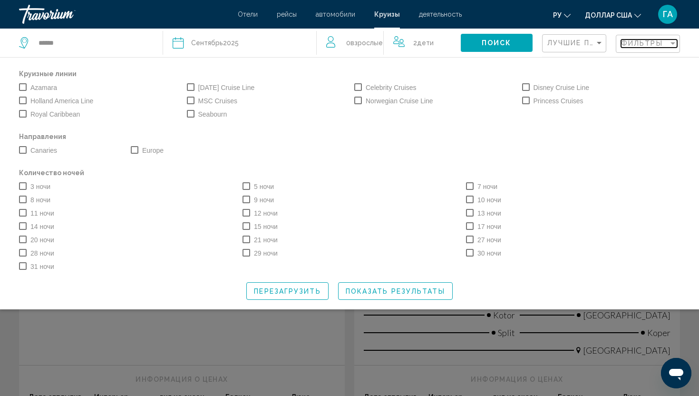
scroll to position [155, 0]
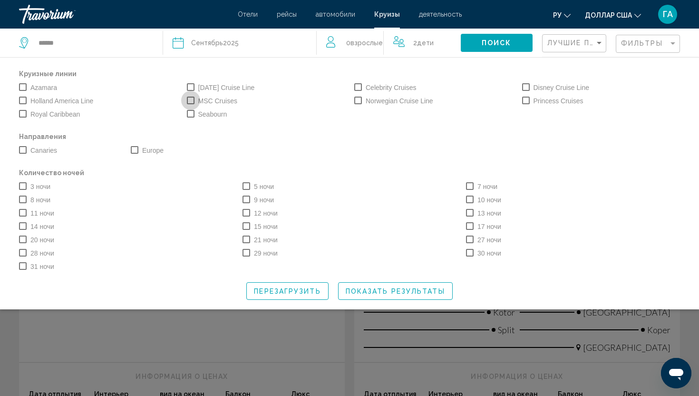
click at [221, 101] on span "MSC Cruises" at bounding box center [217, 100] width 39 height 11
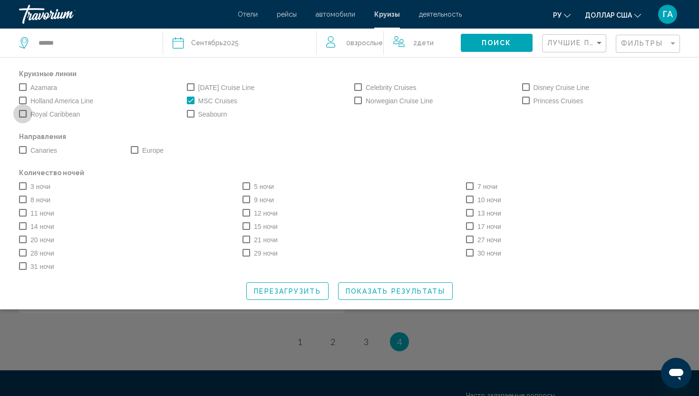
click at [63, 115] on span "Royal Caribbean" at bounding box center [54, 113] width 49 height 11
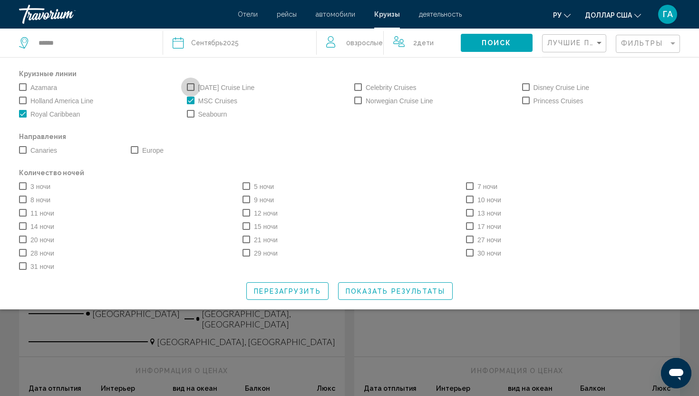
click at [225, 89] on span "[DATE] Cruise Line" at bounding box center [226, 87] width 57 height 11
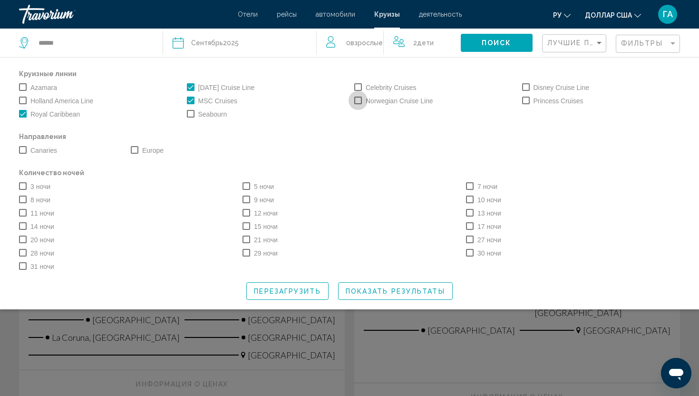
click at [365, 100] on label "Norwegian Cruise Line" at bounding box center [393, 100] width 79 height 11
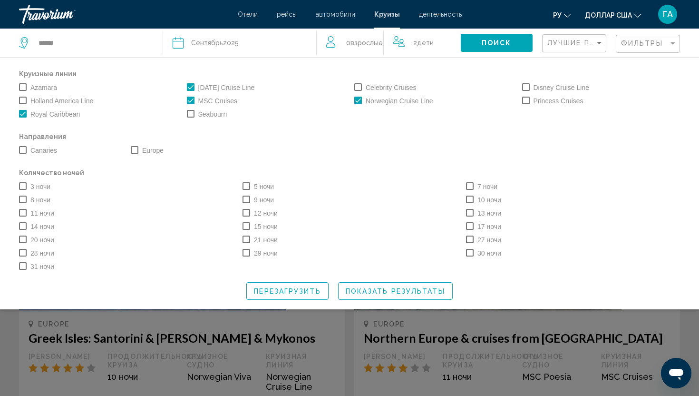
click at [526, 100] on span "Search widget" at bounding box center [526, 101] width 8 height 8
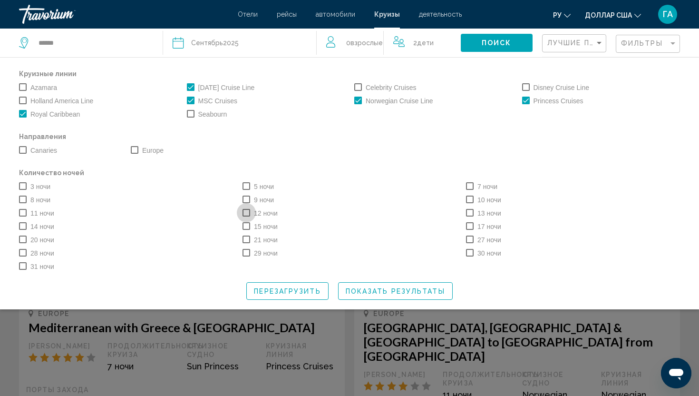
click at [247, 216] on span "Search widget" at bounding box center [246, 213] width 8 height 8
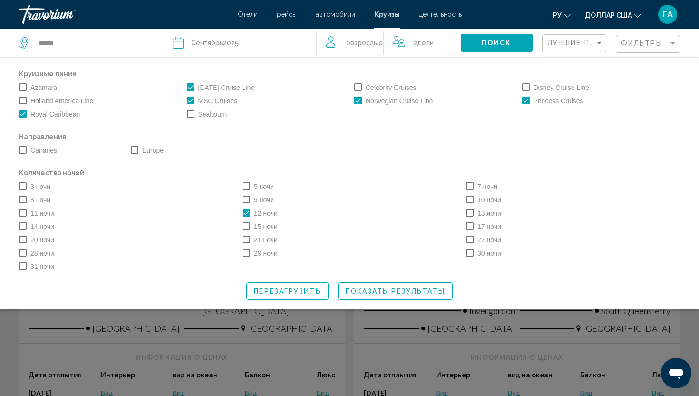
scroll to position [600, 0]
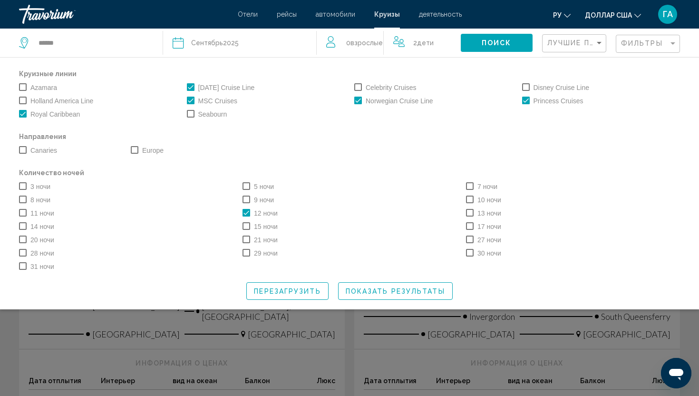
click at [329, 40] on icon "Travelers: 0 adult, 2 children" at bounding box center [331, 41] width 11 height 11
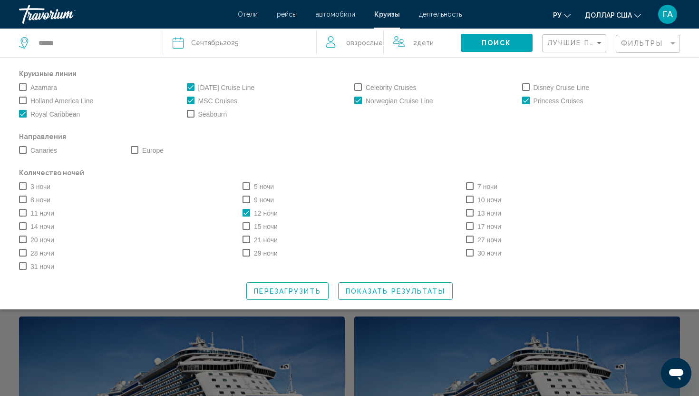
scroll to position [247, 0]
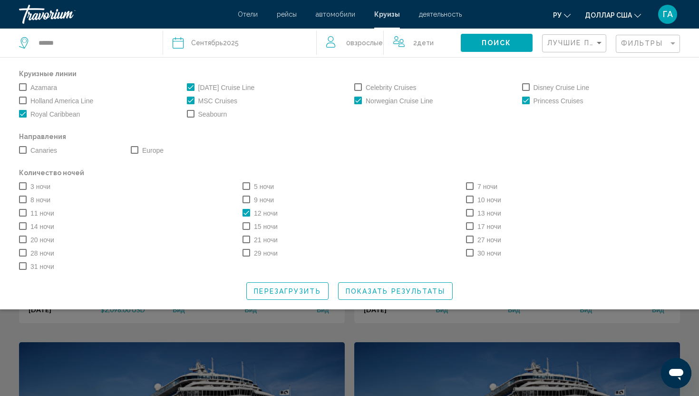
click at [606, 44] on mat-form-field "Лучшие предложения" at bounding box center [574, 43] width 64 height 19
click at [600, 41] on div "Sort by" at bounding box center [599, 43] width 9 height 8
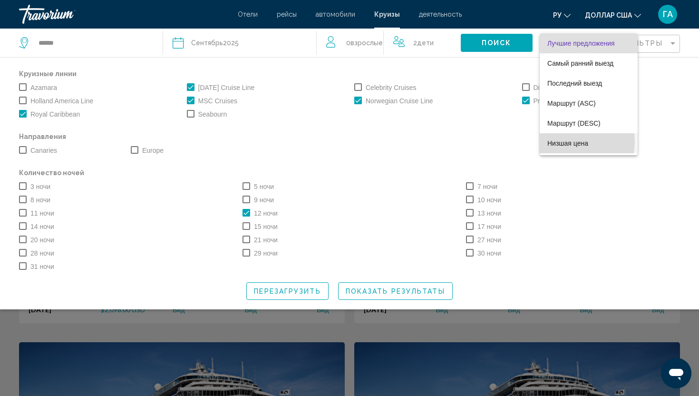
click at [563, 142] on font "Низшая цена" at bounding box center [567, 143] width 41 height 8
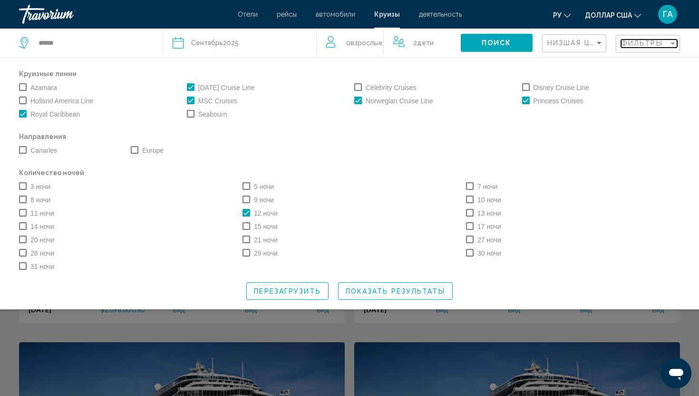
click at [651, 42] on span "Фильтры" at bounding box center [642, 43] width 42 height 8
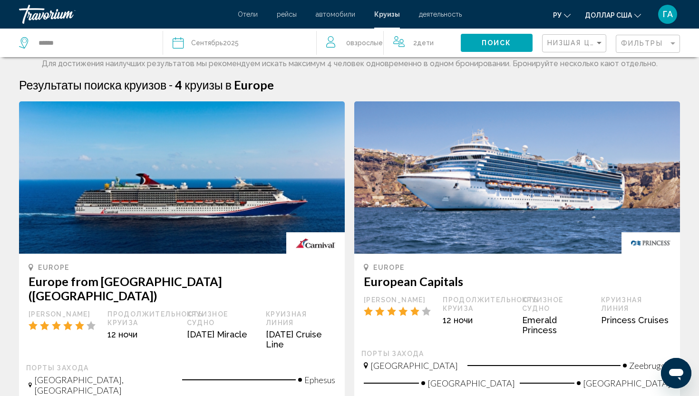
click at [220, 39] on span "Сентябрь" at bounding box center [207, 43] width 32 height 8
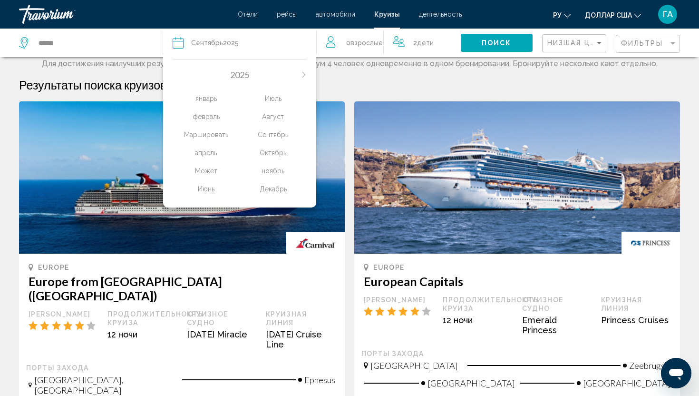
click at [267, 149] on div "Октябрь" at bounding box center [273, 152] width 67 height 17
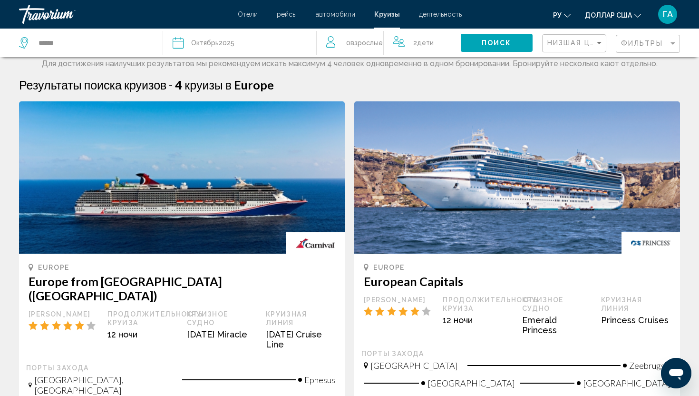
click at [374, 44] on span "Взрослые" at bounding box center [366, 43] width 32 height 8
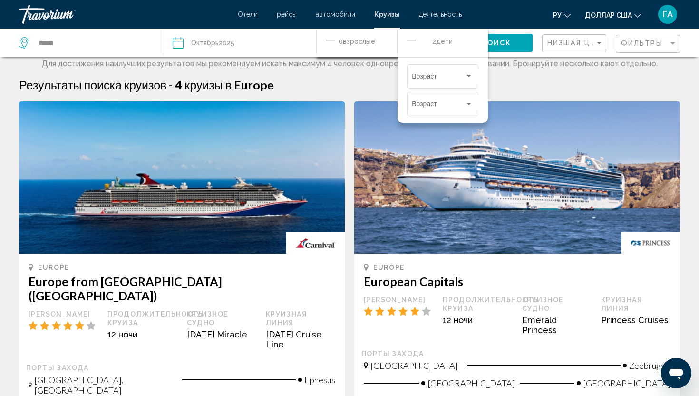
click at [365, 41] on span "Взрослые" at bounding box center [359, 42] width 32 height 8
click at [320, 38] on div "0 Взрослый Взрослые" at bounding box center [357, 43] width 81 height 29
click at [327, 41] on icon "Decrement adults" at bounding box center [330, 40] width 9 height 11
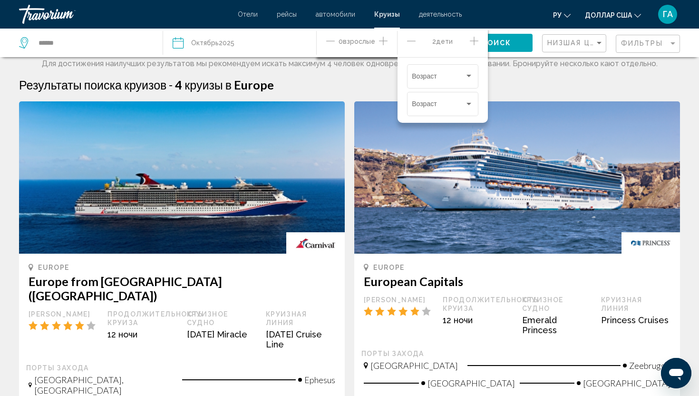
click at [380, 38] on icon "Increment adults" at bounding box center [383, 40] width 9 height 11
click at [452, 41] on span "Дети" at bounding box center [444, 42] width 17 height 8
click at [408, 39] on icon "Decrement children" at bounding box center [411, 40] width 9 height 11
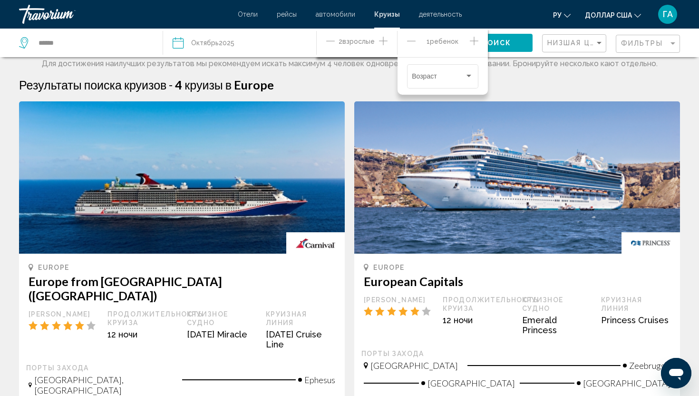
click at [474, 41] on icon "Increment children" at bounding box center [474, 41] width 9 height 9
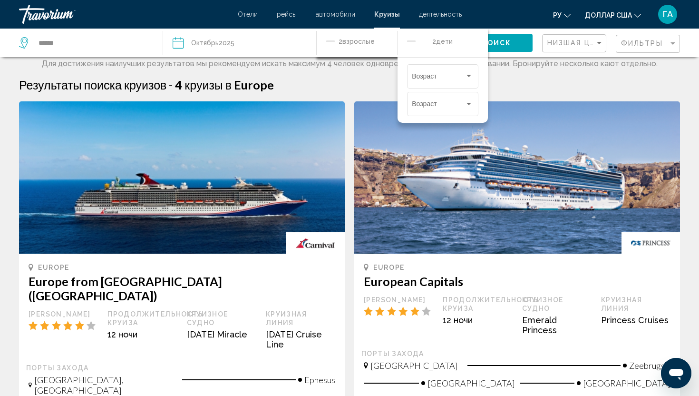
click at [413, 41] on icon "Decrement children" at bounding box center [411, 40] width 9 height 11
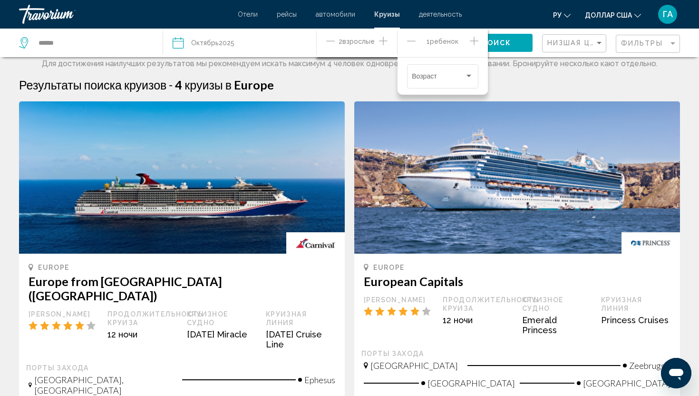
click at [413, 41] on icon "Decrement children" at bounding box center [411, 40] width 9 height 11
click at [475, 42] on icon "Increment children" at bounding box center [474, 40] width 9 height 11
click at [475, 43] on icon "Increment children" at bounding box center [474, 40] width 9 height 11
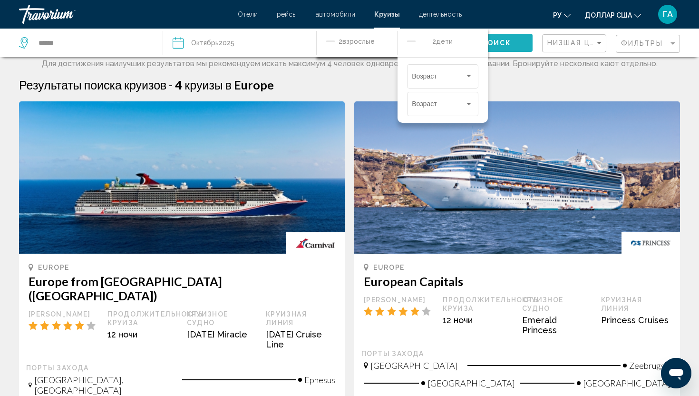
click at [512, 41] on button "Поиск" at bounding box center [497, 43] width 72 height 18
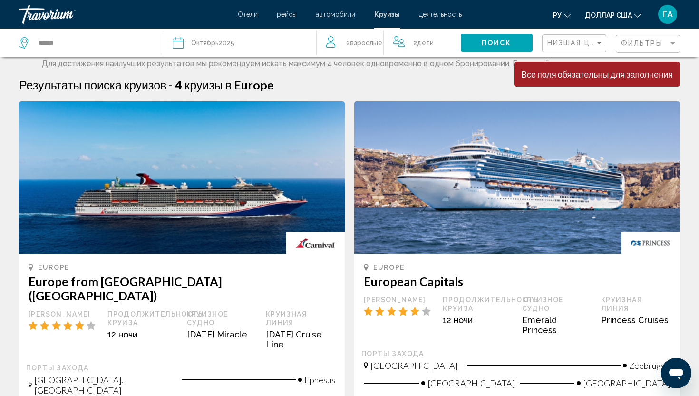
click at [420, 44] on span "Дети" at bounding box center [425, 43] width 17 height 8
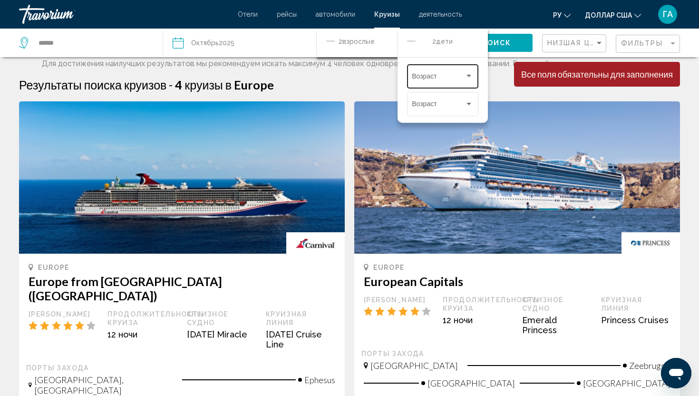
click at [472, 79] on div "Travelers: 2 adults, 2 children" at bounding box center [469, 76] width 9 height 8
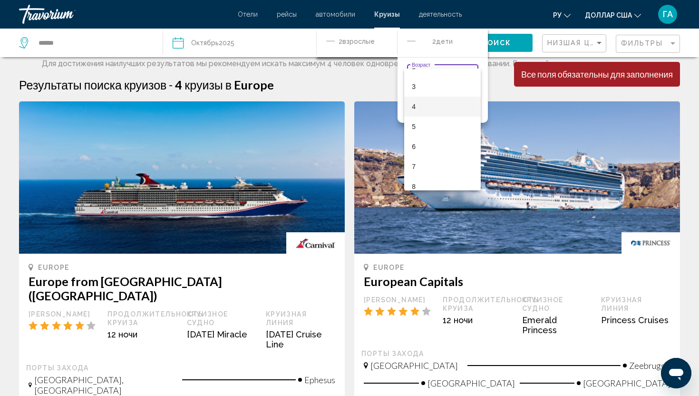
scroll to position [68, 0]
click at [424, 73] on span "3" at bounding box center [442, 70] width 61 height 20
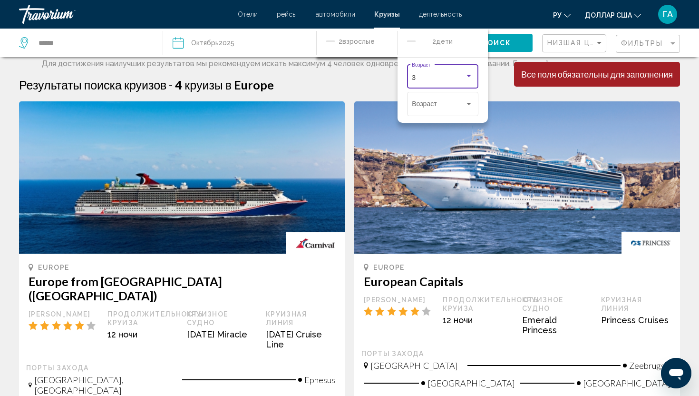
scroll to position [60, 0]
click at [470, 104] on div "Travelers: 2 adults, 2 children" at bounding box center [468, 104] width 5 height 2
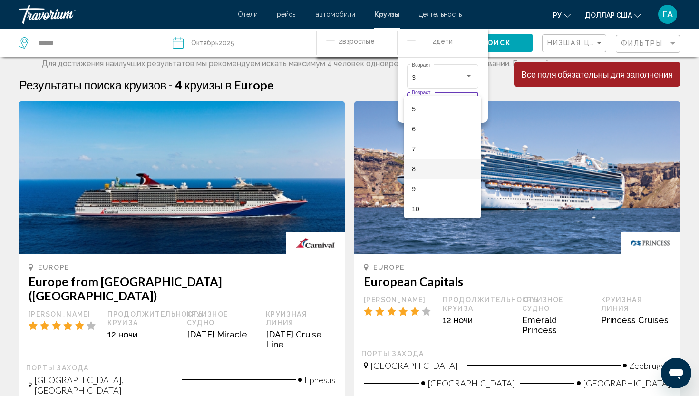
scroll to position [118, 0]
click at [424, 203] on span "11" at bounding box center [442, 208] width 61 height 20
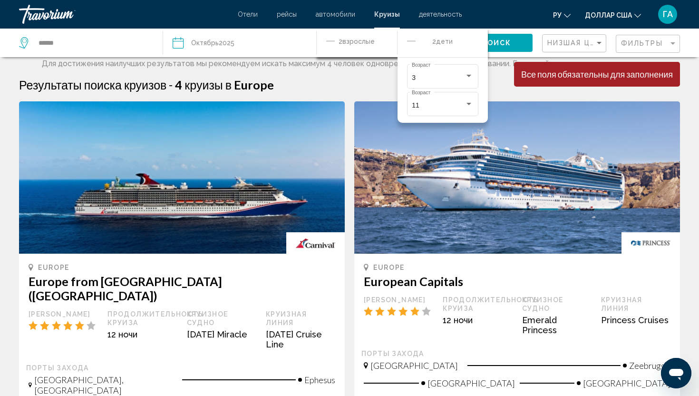
click at [333, 91] on div "Результаты поиска круизов - 4 круизы в [GEOGRAPHIC_DATA]" at bounding box center [349, 85] width 661 height 14
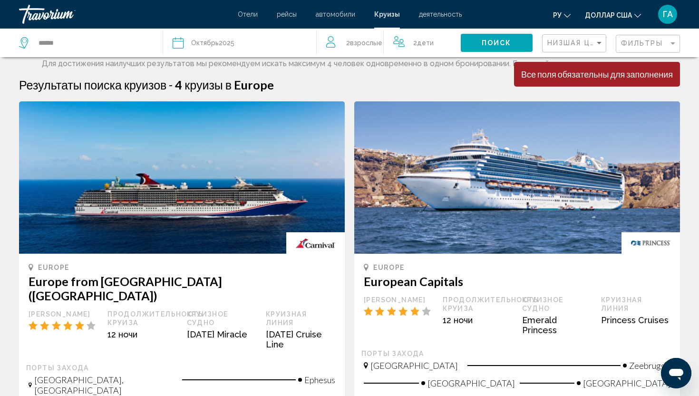
click at [478, 42] on button "Поиск" at bounding box center [497, 43] width 72 height 18
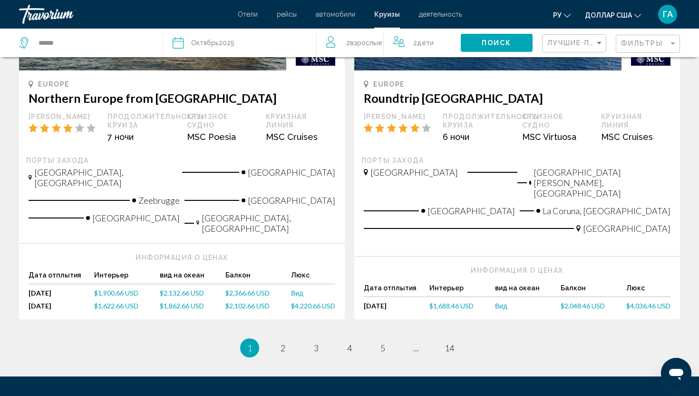
scroll to position [1013, 0]
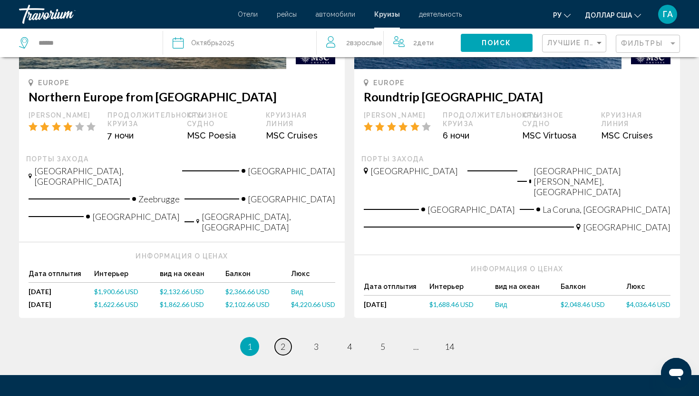
click at [284, 341] on span "2" at bounding box center [283, 346] width 5 height 10
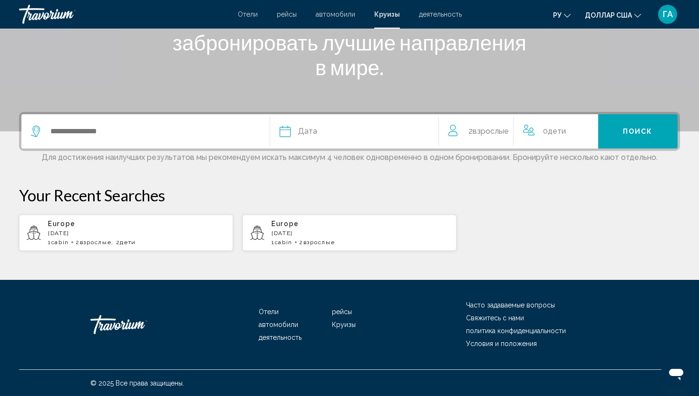
scroll to position [155, 0]
click at [339, 326] on font "Круизы" at bounding box center [344, 324] width 24 height 8
click at [334, 320] on font "Круизы" at bounding box center [344, 324] width 24 height 8
click at [272, 312] on font "Отели" at bounding box center [269, 311] width 20 height 8
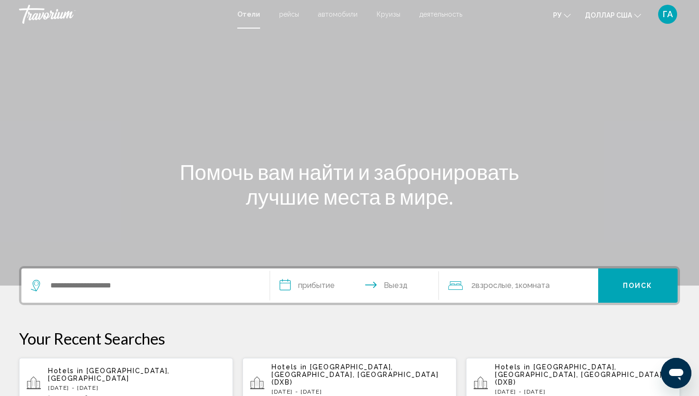
click at [388, 14] on font "Круизы" at bounding box center [389, 14] width 24 height 8
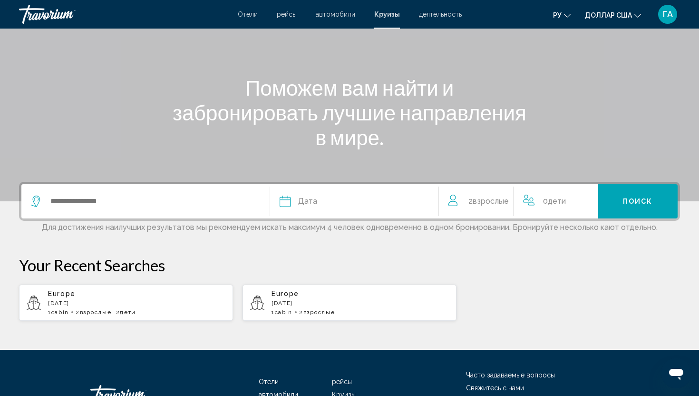
scroll to position [85, 0]
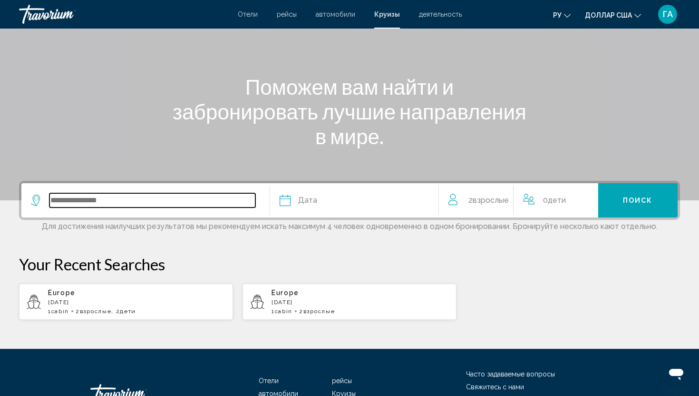
click at [75, 199] on input "Search widget" at bounding box center [152, 200] width 206 height 14
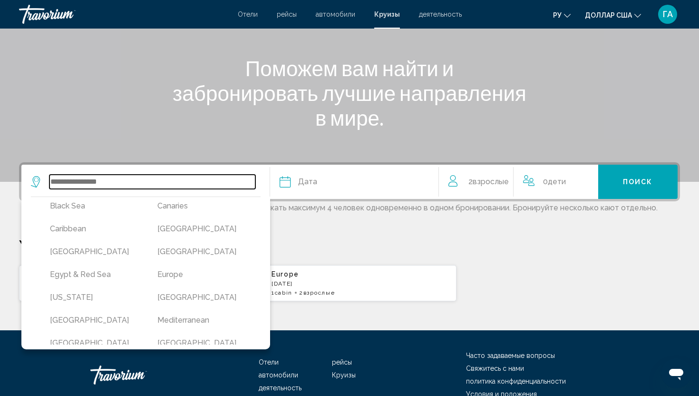
scroll to position [92, 0]
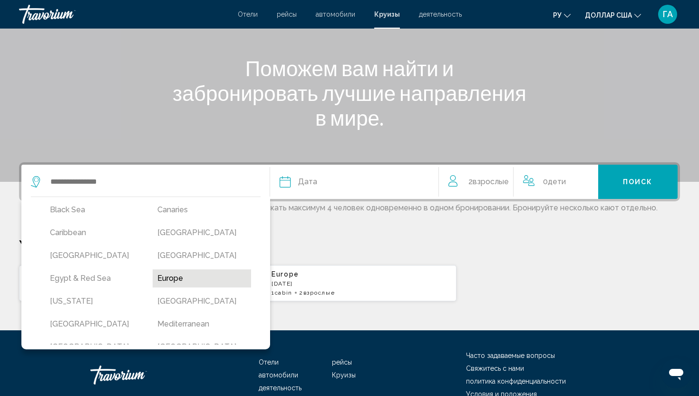
click at [161, 280] on button "Europe" at bounding box center [202, 278] width 98 height 18
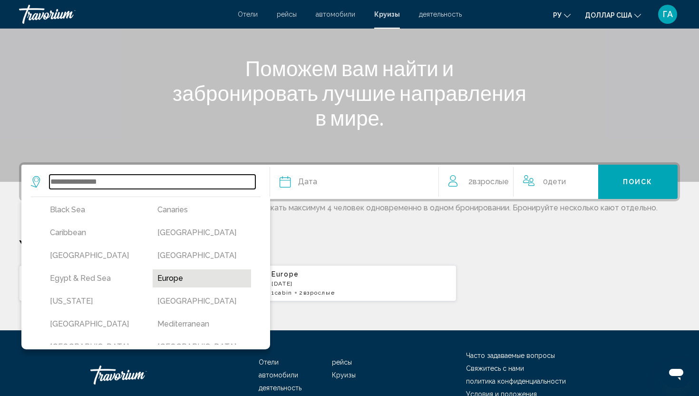
type input "******"
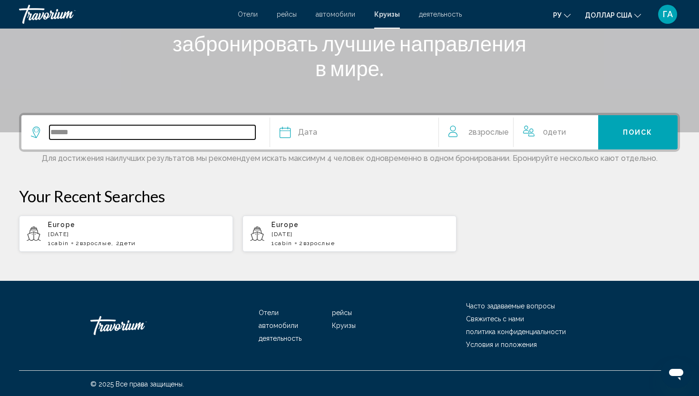
scroll to position [155, 0]
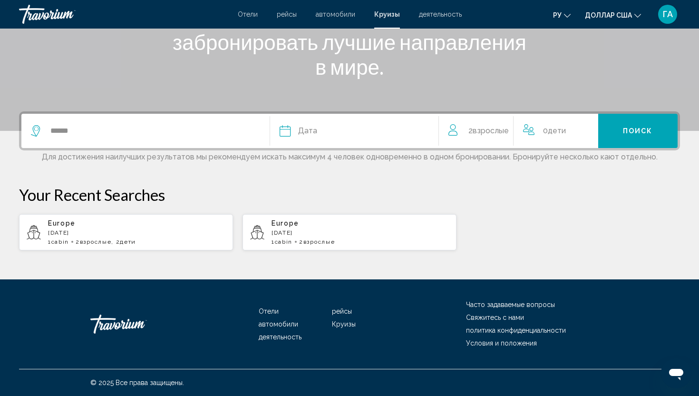
click at [347, 125] on div "Дата" at bounding box center [354, 130] width 149 height 13
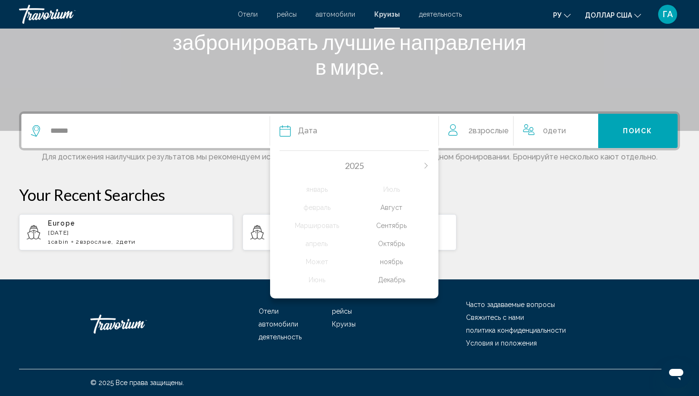
click at [398, 223] on div "Сентябрь" at bounding box center [391, 225] width 75 height 17
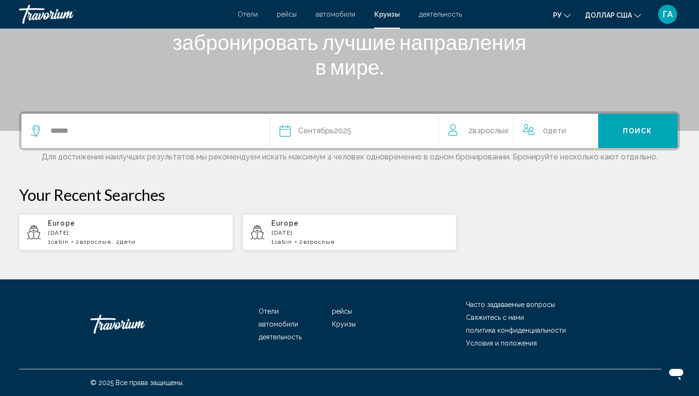
click at [493, 133] on span "Взрослые" at bounding box center [491, 130] width 36 height 9
click at [507, 126] on icon "Increment adults" at bounding box center [505, 128] width 9 height 11
click at [452, 126] on icon "Decrement adults" at bounding box center [452, 128] width 9 height 11
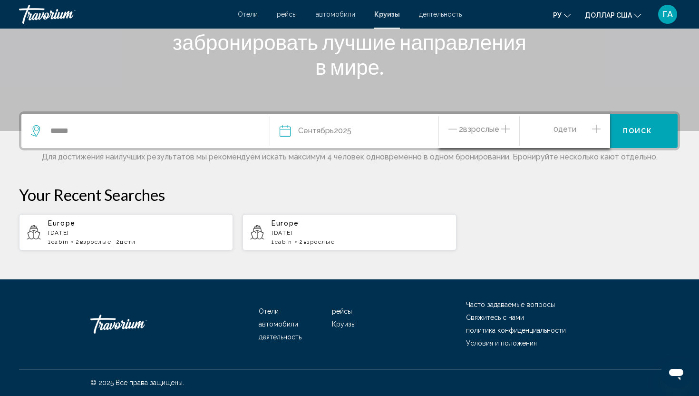
click at [597, 122] on div "0 Ребенок Дети" at bounding box center [564, 131] width 71 height 34
click at [597, 129] on icon "Increment children" at bounding box center [596, 129] width 9 height 9
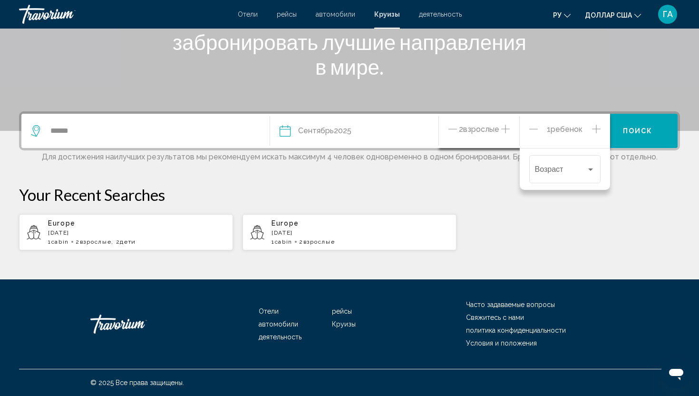
click at [598, 129] on icon "Increment children" at bounding box center [596, 128] width 9 height 11
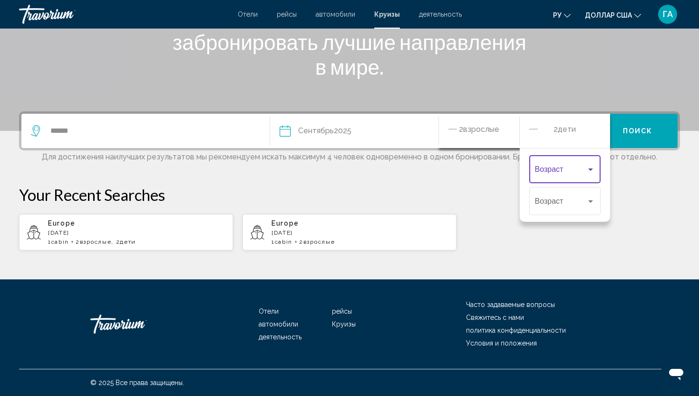
click at [590, 168] on div "Travelers: 2 adults, 2 children" at bounding box center [590, 169] width 5 height 2
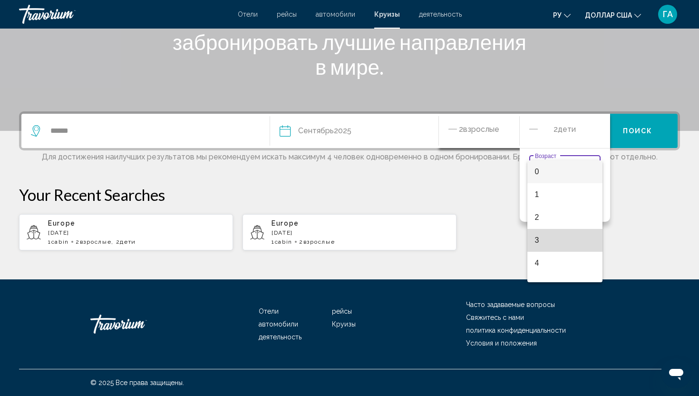
click at [559, 234] on span "3" at bounding box center [565, 240] width 60 height 23
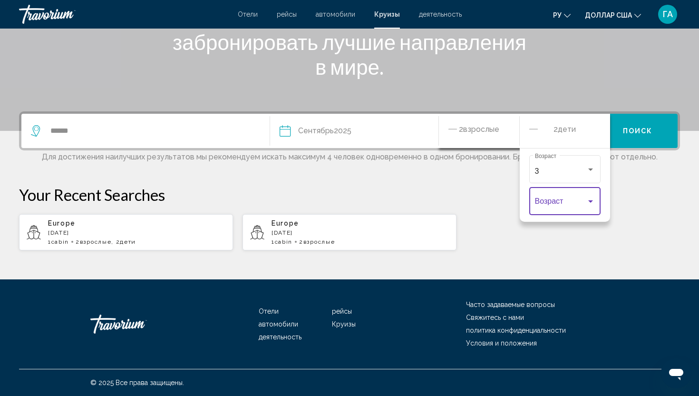
click at [591, 201] on div "Travelers: 2 adults, 2 children" at bounding box center [590, 201] width 5 height 2
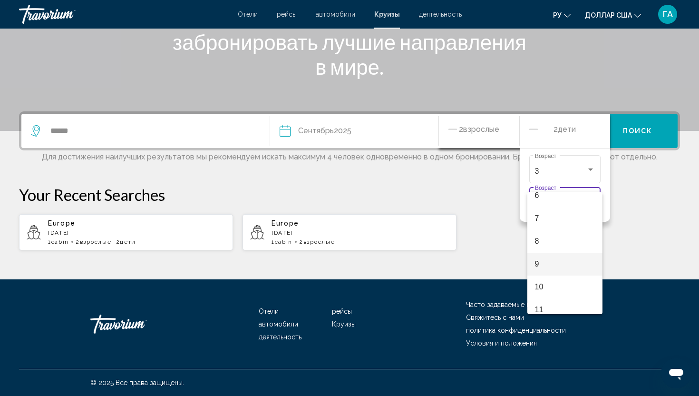
scroll to position [152, 0]
click at [551, 301] on span "11" at bounding box center [565, 302] width 60 height 23
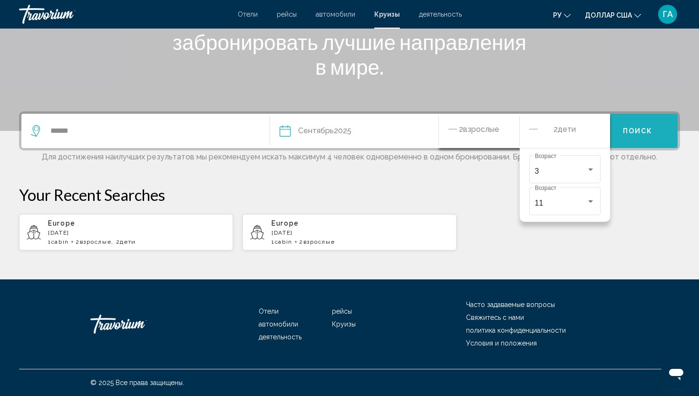
click at [646, 125] on button "Поиск" at bounding box center [638, 131] width 80 height 34
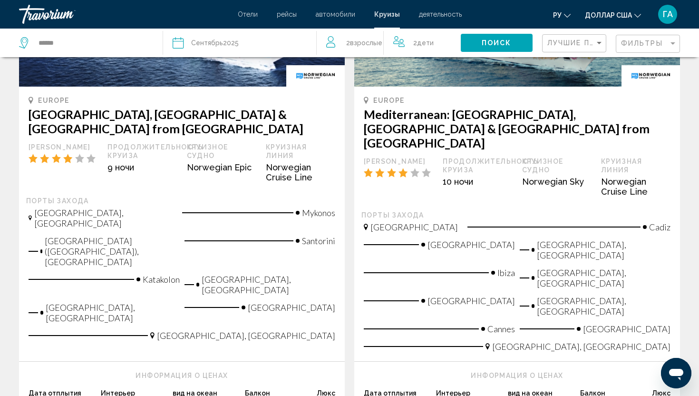
scroll to position [1065, 0]
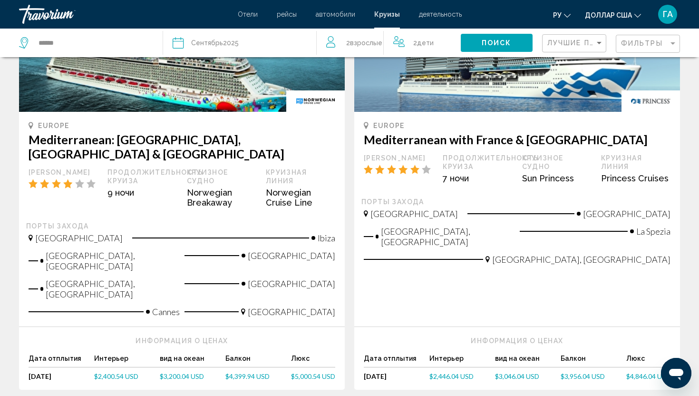
scroll to position [143, 0]
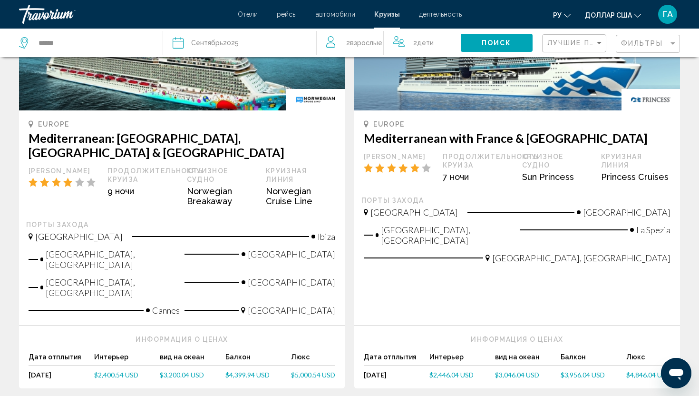
click at [371, 46] on span "Взрослые" at bounding box center [366, 43] width 32 height 8
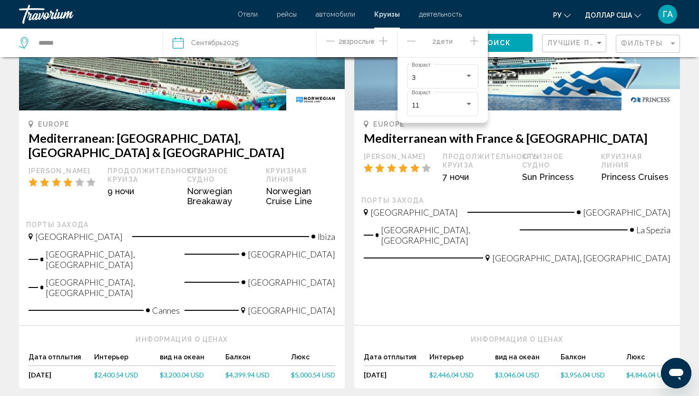
click at [386, 38] on icon "Increment adults" at bounding box center [383, 40] width 9 height 11
click at [340, 67] on img "Основное содержание" at bounding box center [182, 34] width 326 height 152
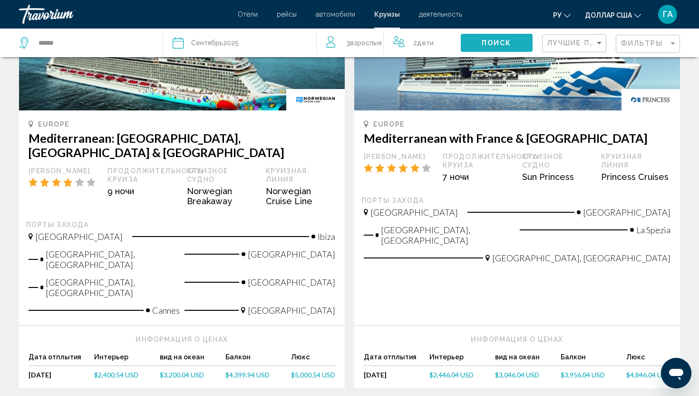
click at [504, 40] on span "Поиск" at bounding box center [497, 43] width 30 height 8
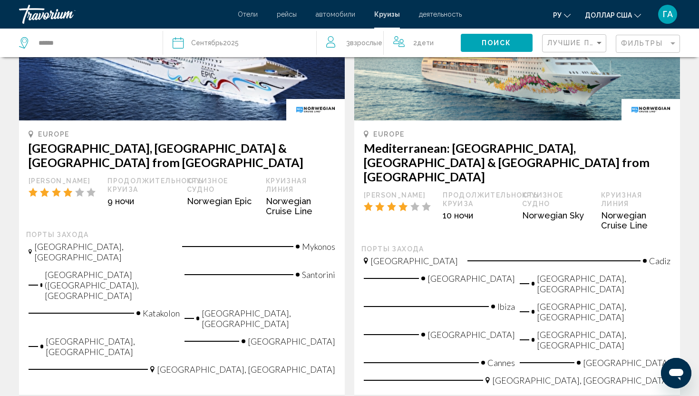
scroll to position [1027, 0]
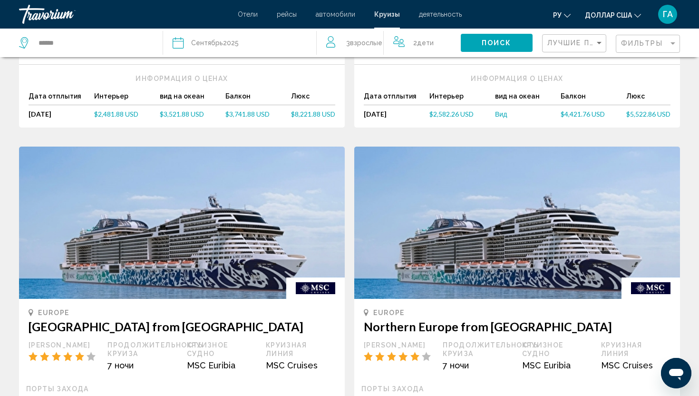
scroll to position [919, 0]
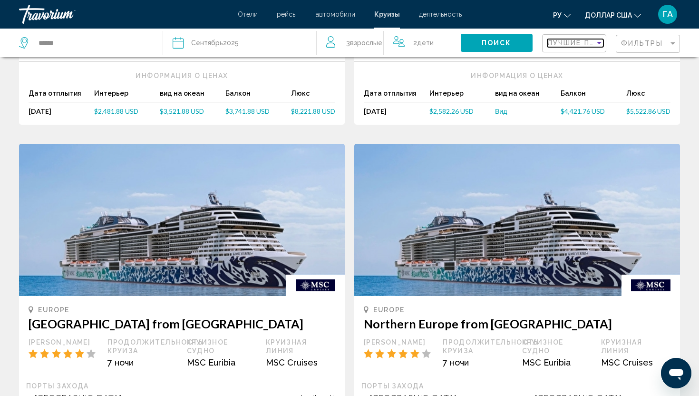
click at [599, 40] on div "Sort by" at bounding box center [599, 43] width 9 height 8
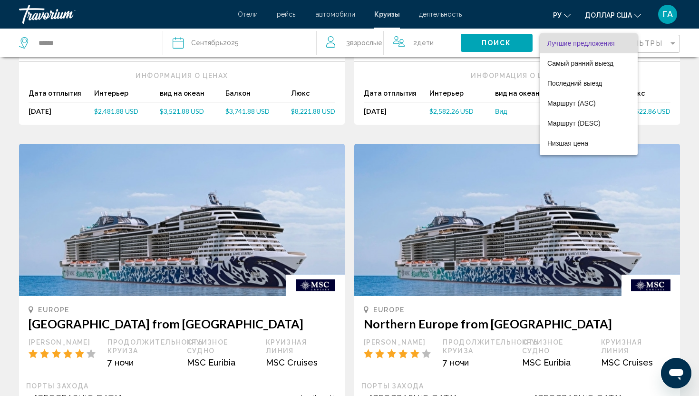
click at [485, 83] on div at bounding box center [349, 198] width 699 height 396
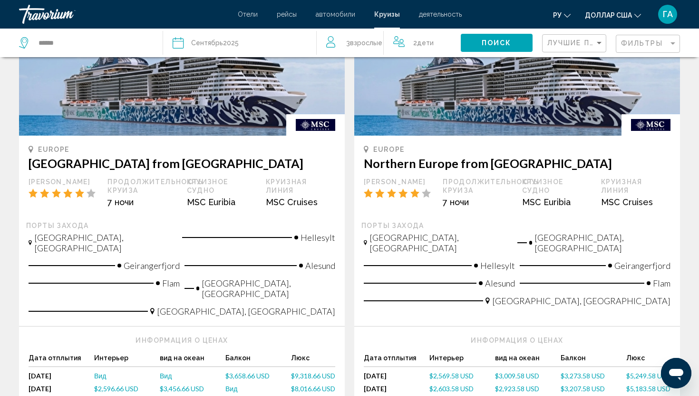
scroll to position [1082, 0]
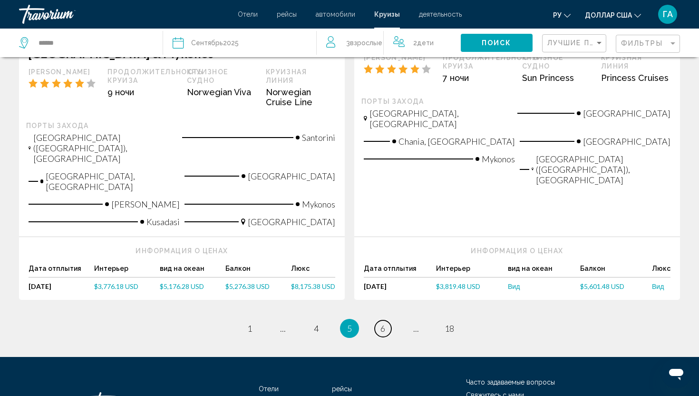
scroll to position [1109, 0]
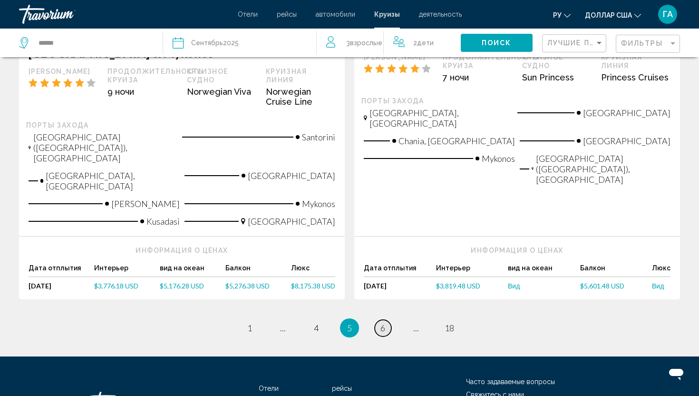
click at [380, 320] on link "page 6" at bounding box center [383, 328] width 17 height 17
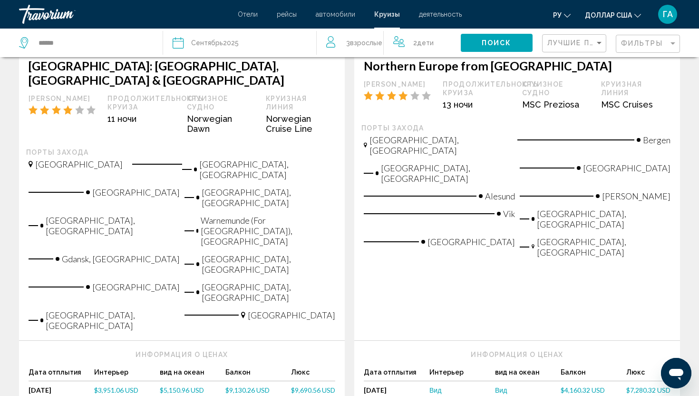
scroll to position [1134, 0]
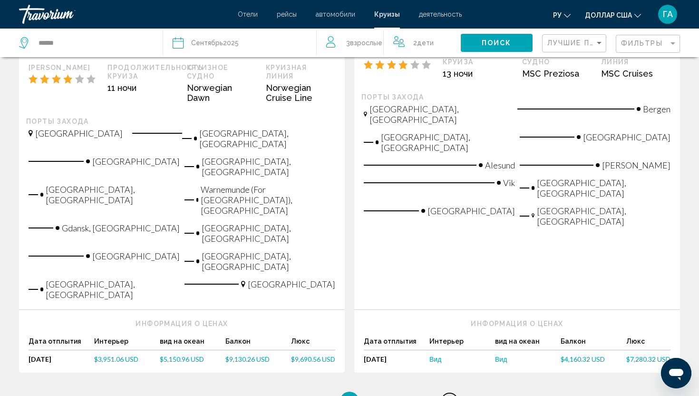
click at [451, 395] on span "18" at bounding box center [450, 401] width 10 height 10
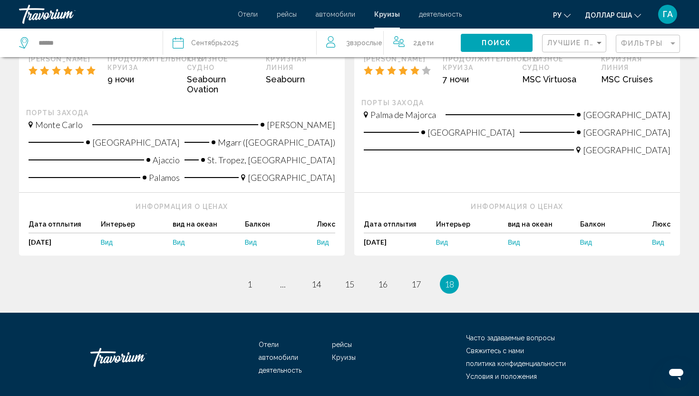
scroll to position [242, 0]
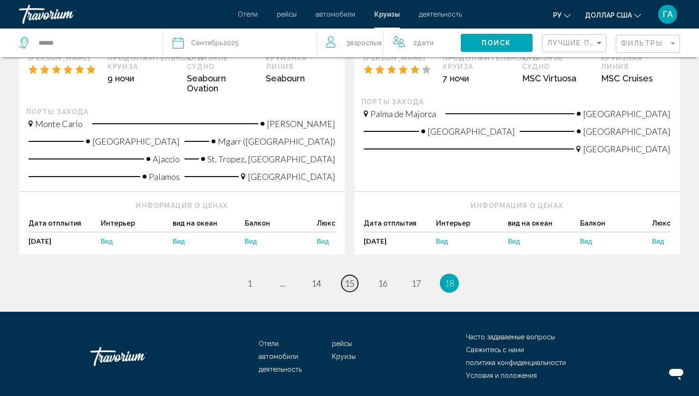
click at [350, 281] on span "15" at bounding box center [350, 283] width 10 height 10
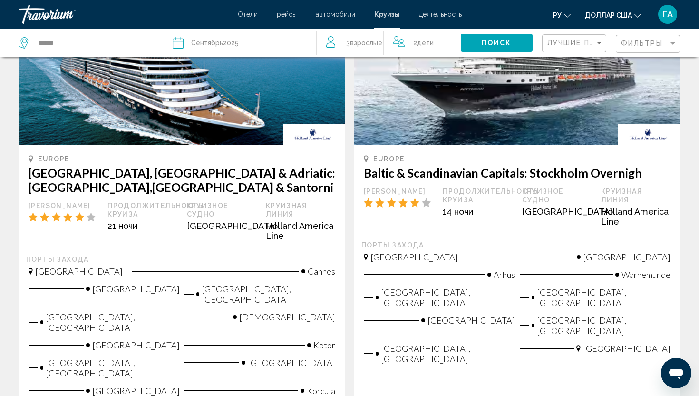
scroll to position [88, 0]
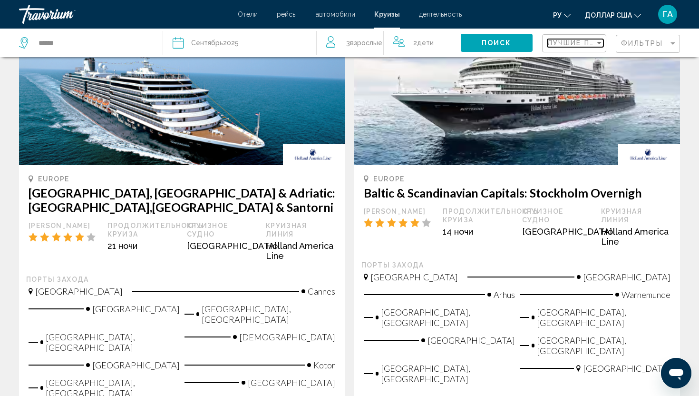
click at [596, 42] on div "Sort by" at bounding box center [599, 43] width 9 height 8
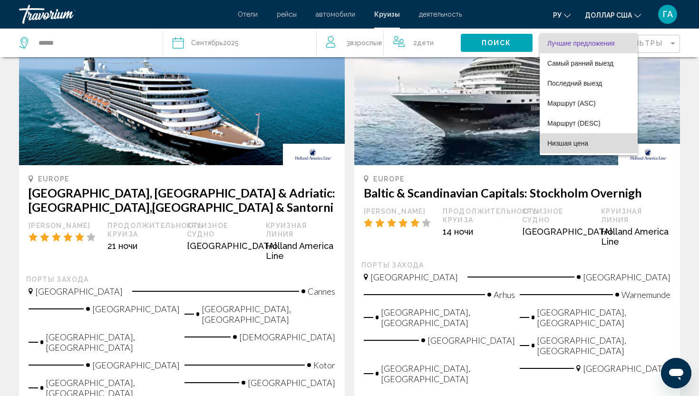
click at [590, 144] on span "Низшая цена" at bounding box center [588, 143] width 83 height 20
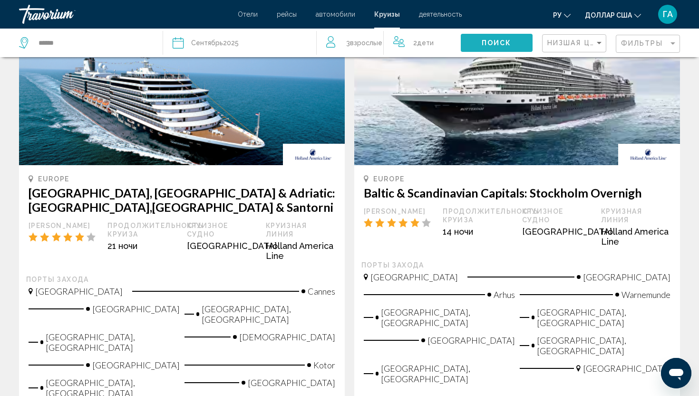
click at [505, 37] on button "Поиск" at bounding box center [497, 43] width 72 height 18
click at [485, 45] on span "Поиск" at bounding box center [497, 43] width 30 height 8
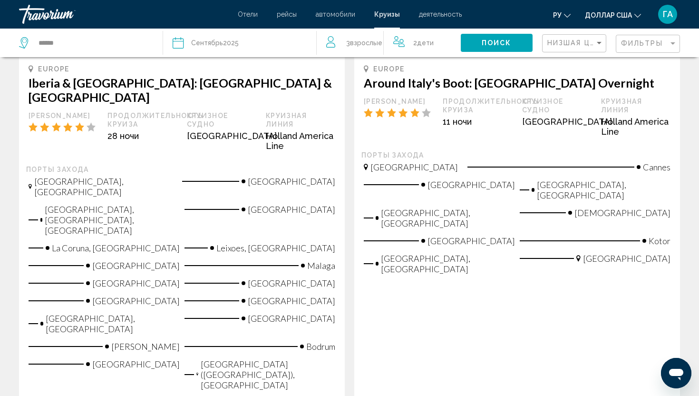
scroll to position [1177, 0]
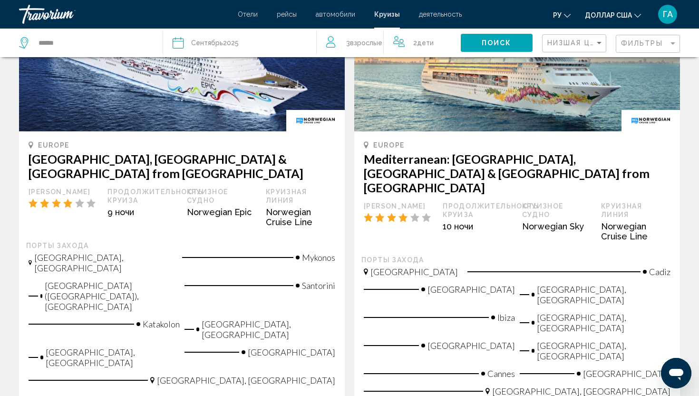
scroll to position [1019, 0]
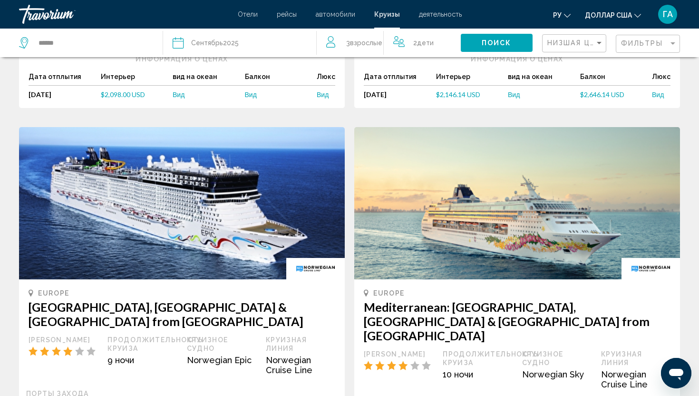
scroll to position [879, 0]
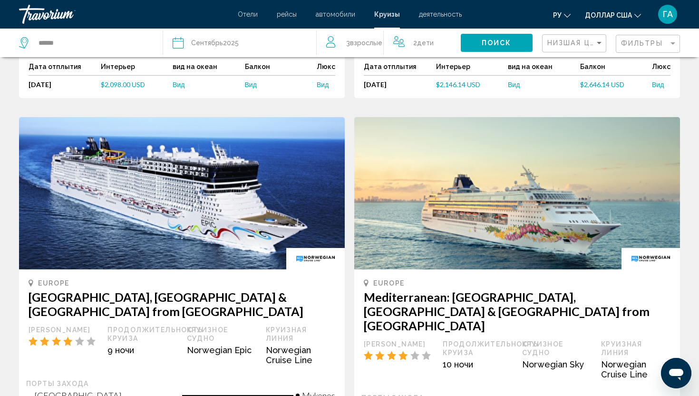
click at [249, 41] on div "Дата Сентябрь 2025" at bounding box center [240, 42] width 134 height 13
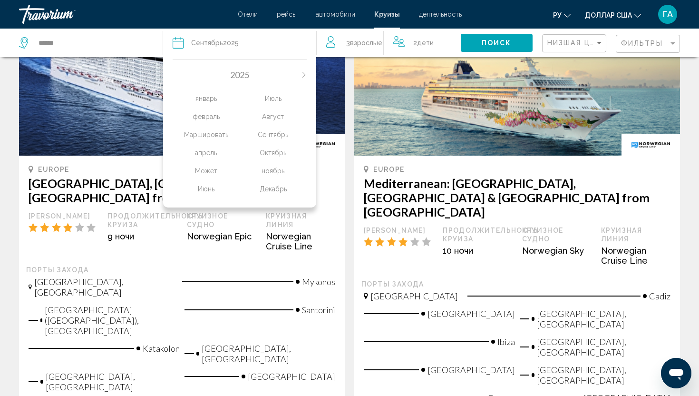
scroll to position [1002, 0]
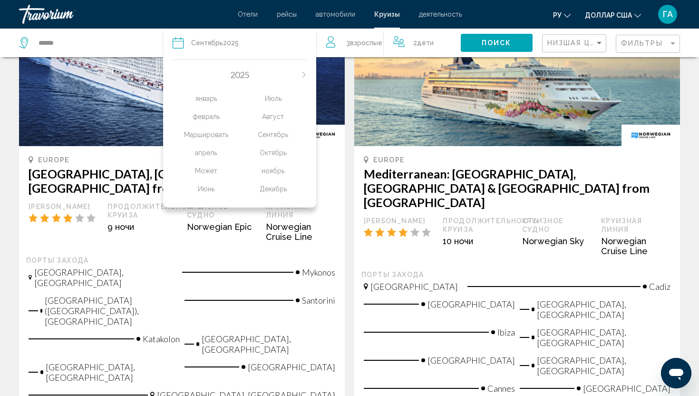
click at [171, 263] on div "Europe [GEOGRAPHIC_DATA], [GEOGRAPHIC_DATA] & [GEOGRAPHIC_DATA] from [GEOGRAPHI…" at bounding box center [182, 283] width 326 height 274
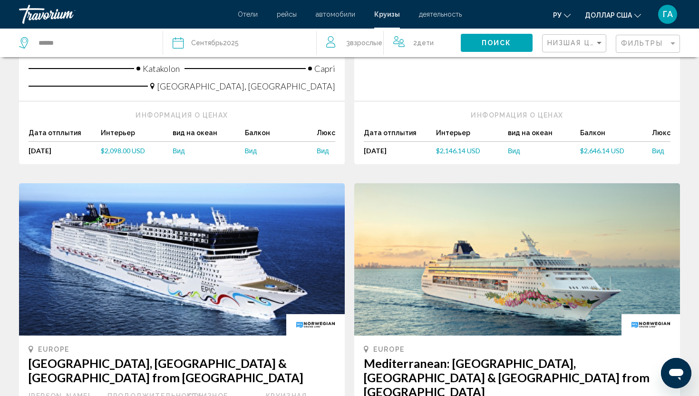
scroll to position [811, 0]
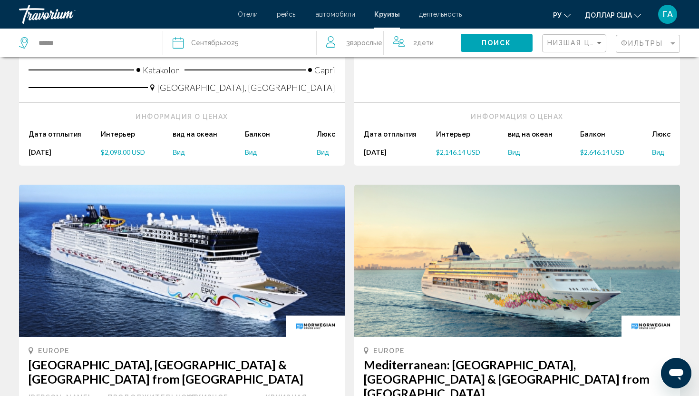
click at [380, 41] on span "Взрослые" at bounding box center [366, 43] width 32 height 8
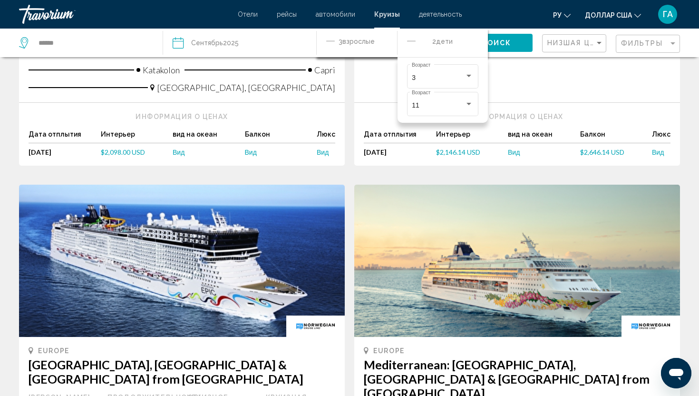
click at [409, 39] on icon "Decrement children" at bounding box center [411, 40] width 9 height 11
click at [251, 41] on div "Дата Сентябрь 2025" at bounding box center [240, 42] width 134 height 13
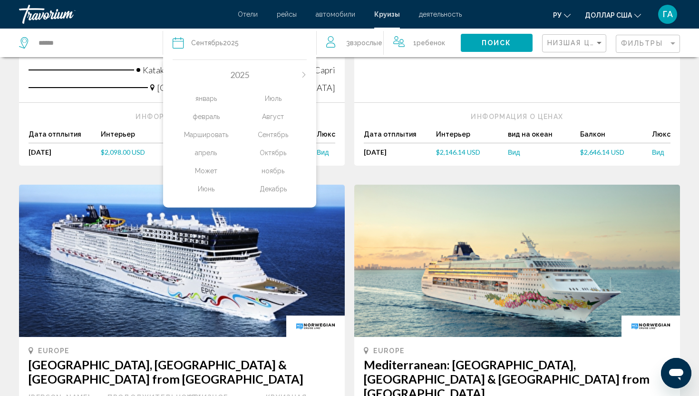
click at [268, 155] on div "Октябрь" at bounding box center [273, 152] width 67 height 17
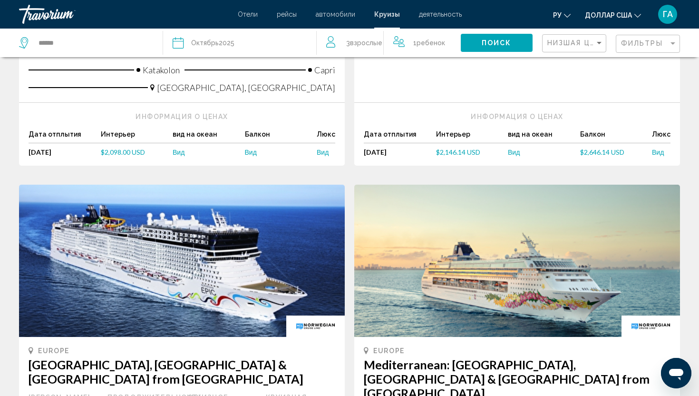
click at [369, 43] on span "Взрослые" at bounding box center [366, 43] width 32 height 8
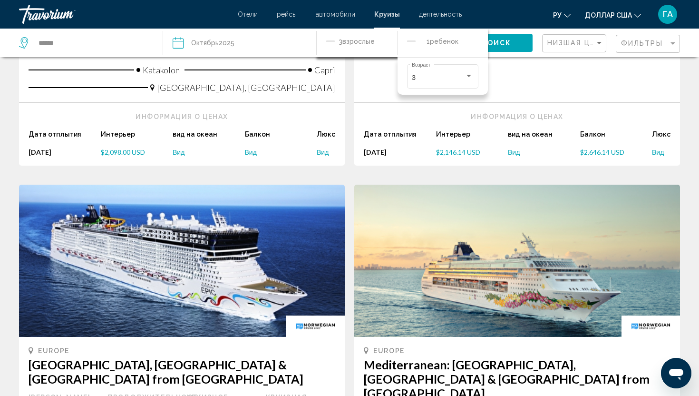
click at [327, 42] on icon "Decrement adults" at bounding box center [330, 40] width 9 height 11
click at [474, 41] on icon "Increment children" at bounding box center [474, 41] width 9 height 9
click at [469, 79] on div "Travelers: 2 adults, 2 children" at bounding box center [469, 76] width 9 height 8
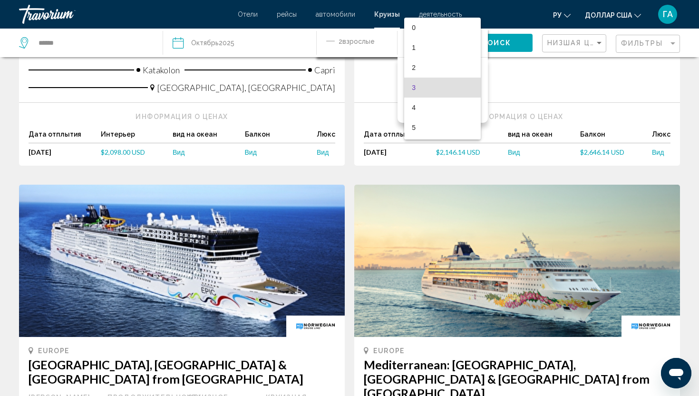
scroll to position [9, 0]
click at [469, 80] on span "3" at bounding box center [442, 78] width 61 height 20
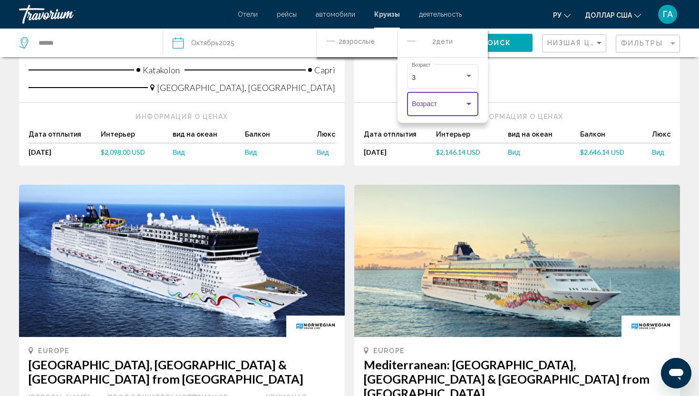
click at [470, 107] on div "Travelers: 2 adults, 2 children" at bounding box center [469, 104] width 9 height 8
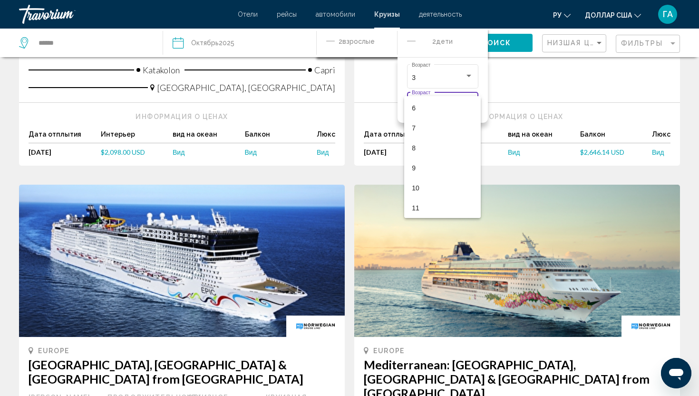
scroll to position [814, 0]
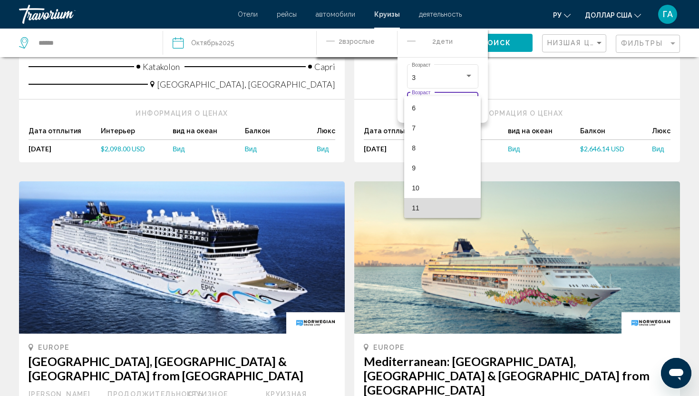
click at [433, 203] on span "11" at bounding box center [442, 208] width 61 height 20
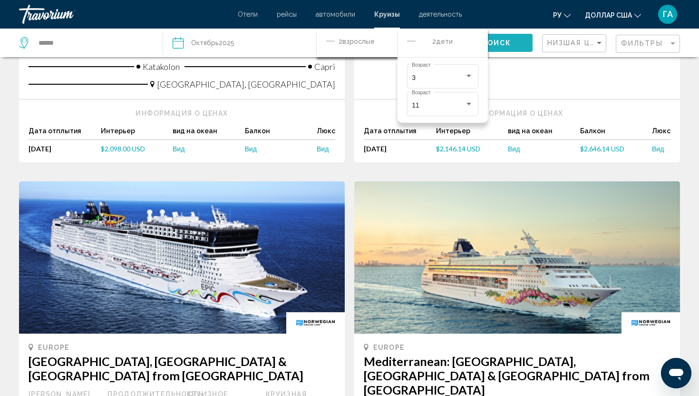
click at [514, 41] on button "Поиск" at bounding box center [497, 43] width 72 height 18
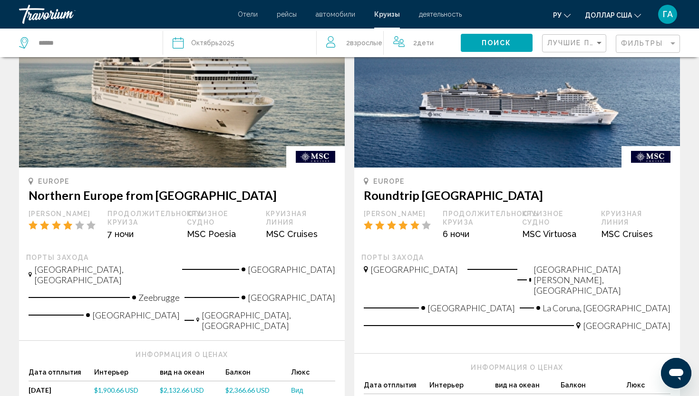
scroll to position [918, 0]
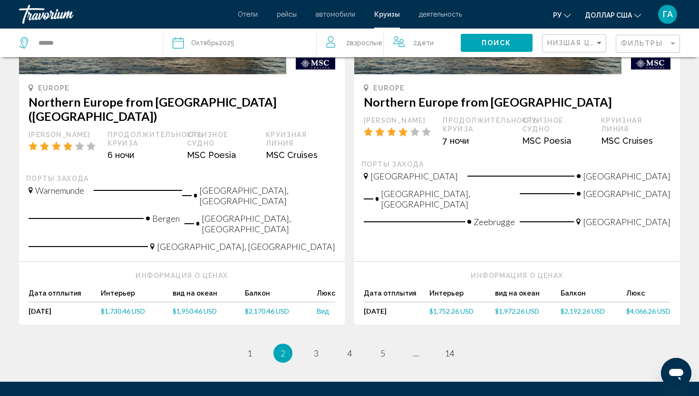
scroll to position [1001, 0]
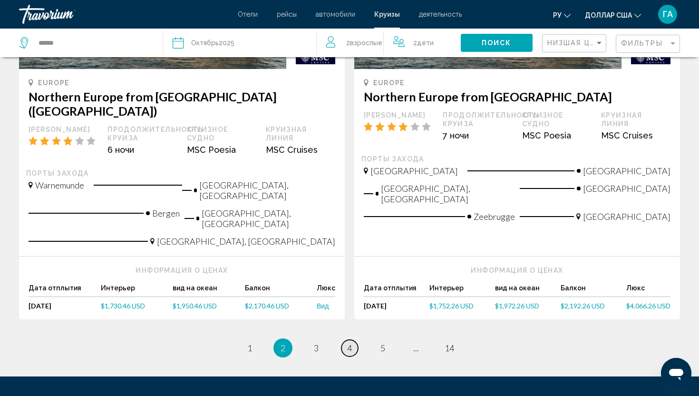
click at [349, 342] on span "4" at bounding box center [349, 347] width 5 height 10
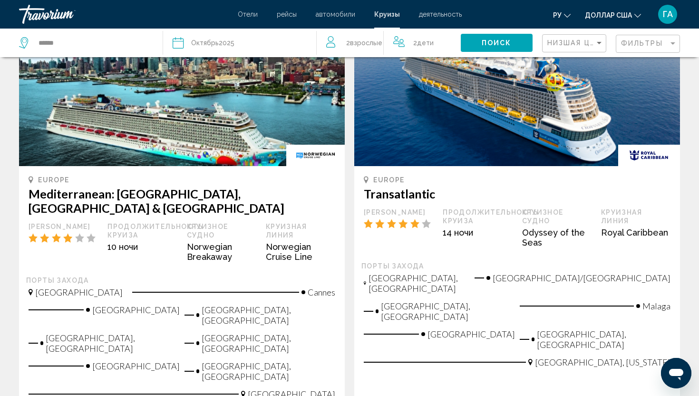
scroll to position [555, 0]
